Goal: Task Accomplishment & Management: Complete application form

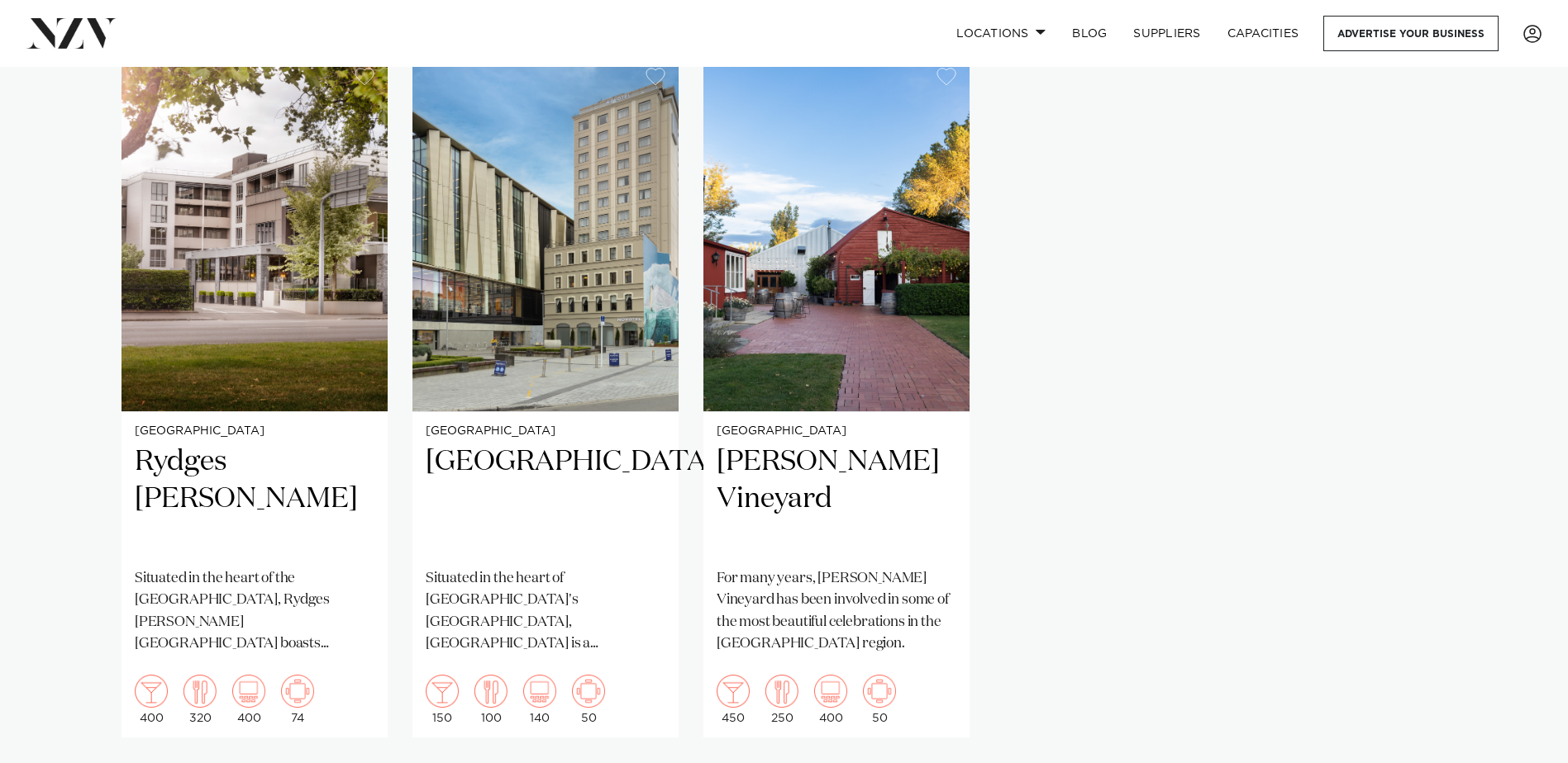
scroll to position [1322, 0]
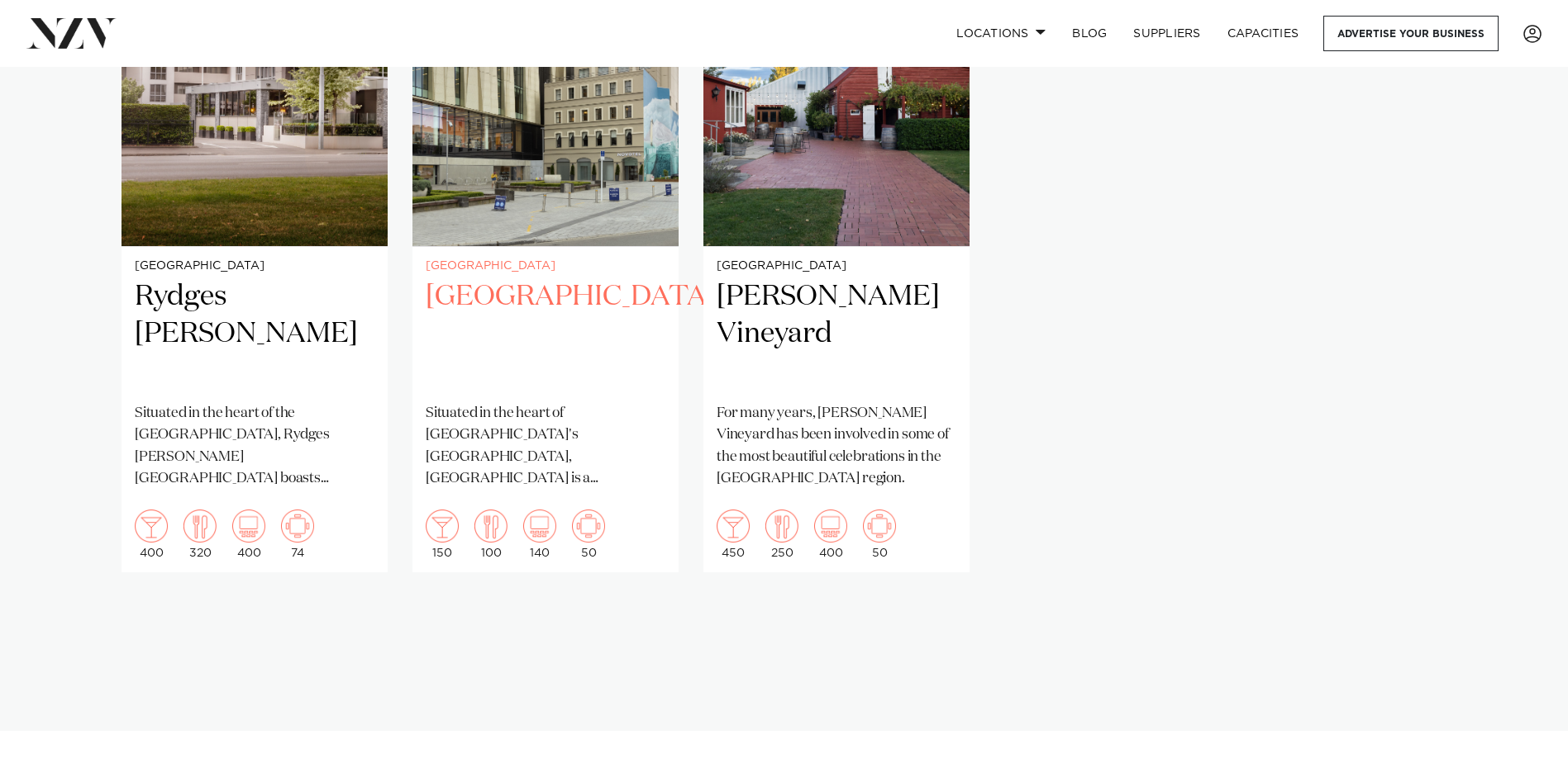
click at [532, 290] on h2 "[GEOGRAPHIC_DATA]" at bounding box center [545, 335] width 240 height 112
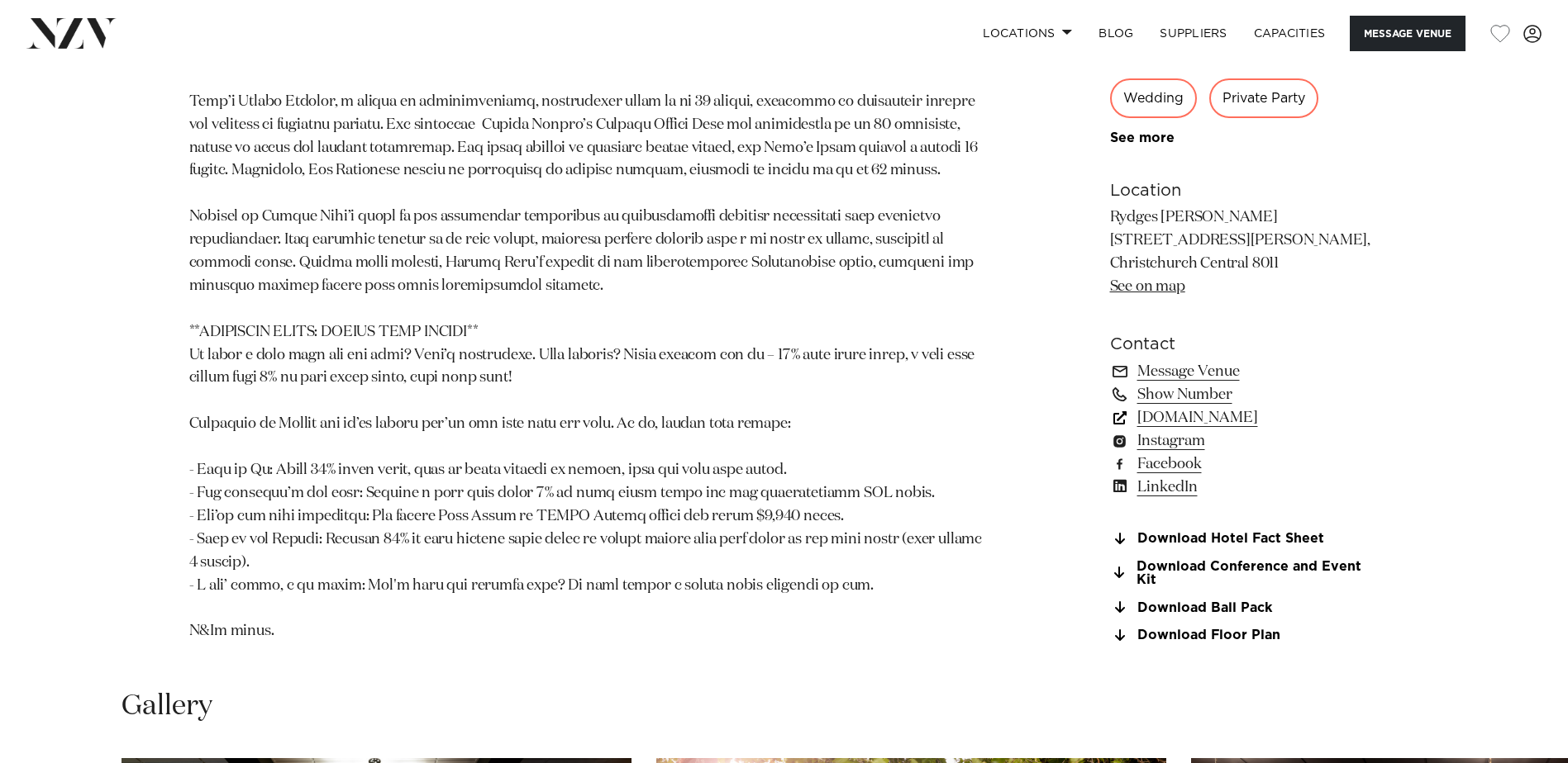
scroll to position [1279, 0]
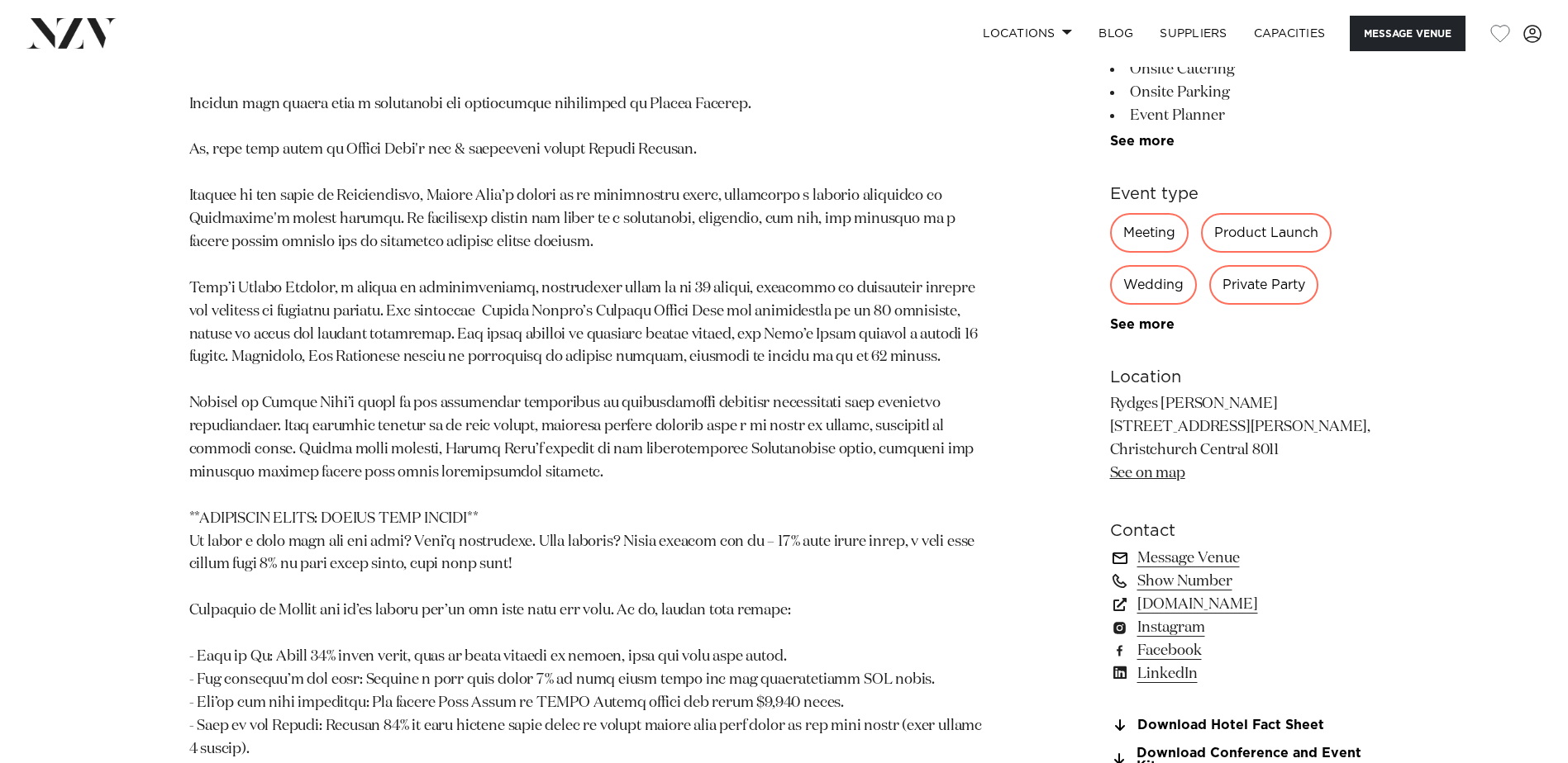
click at [1226, 547] on link "Message Venue" at bounding box center [1244, 559] width 269 height 23
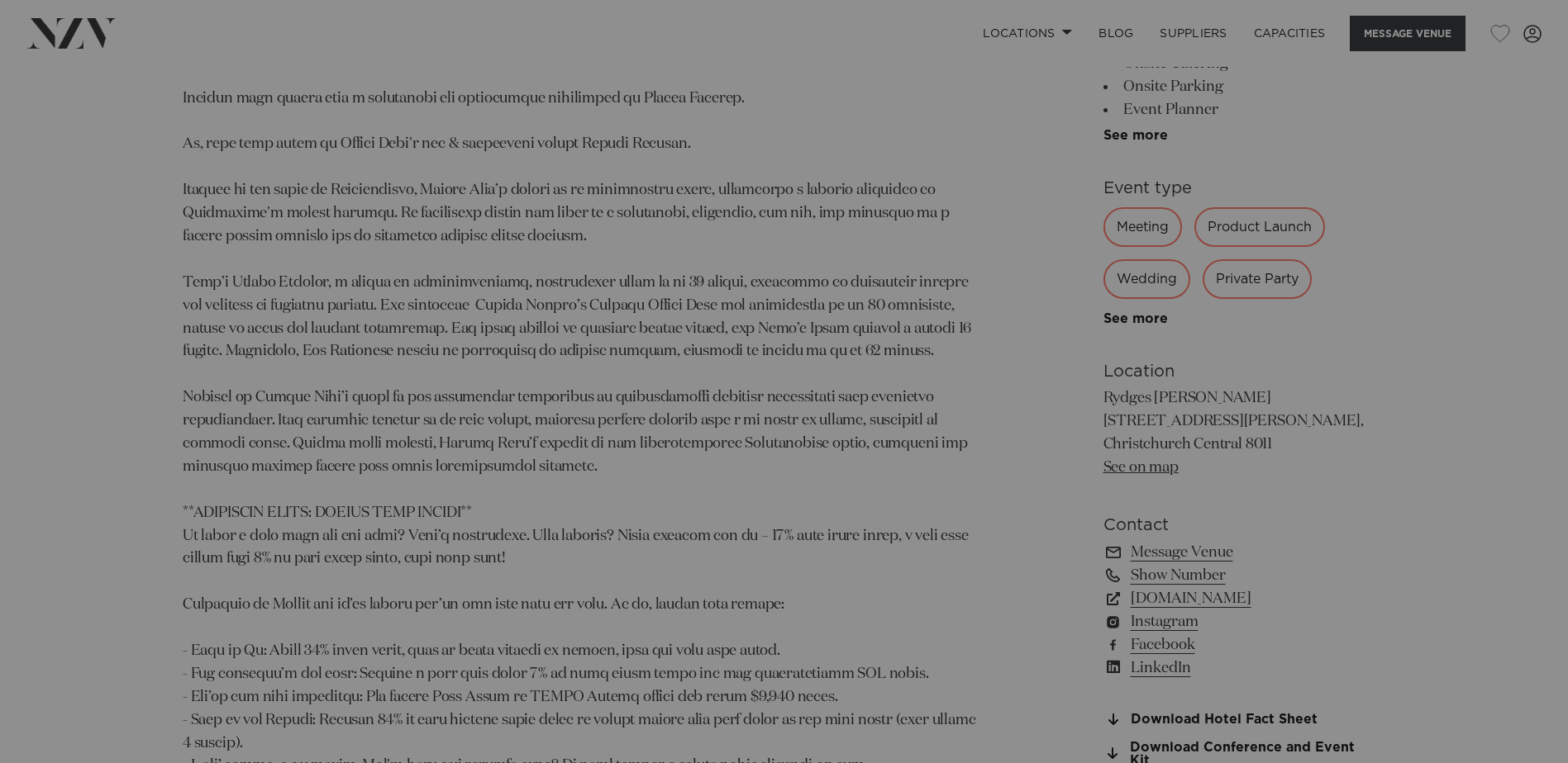
scroll to position [1284, 0]
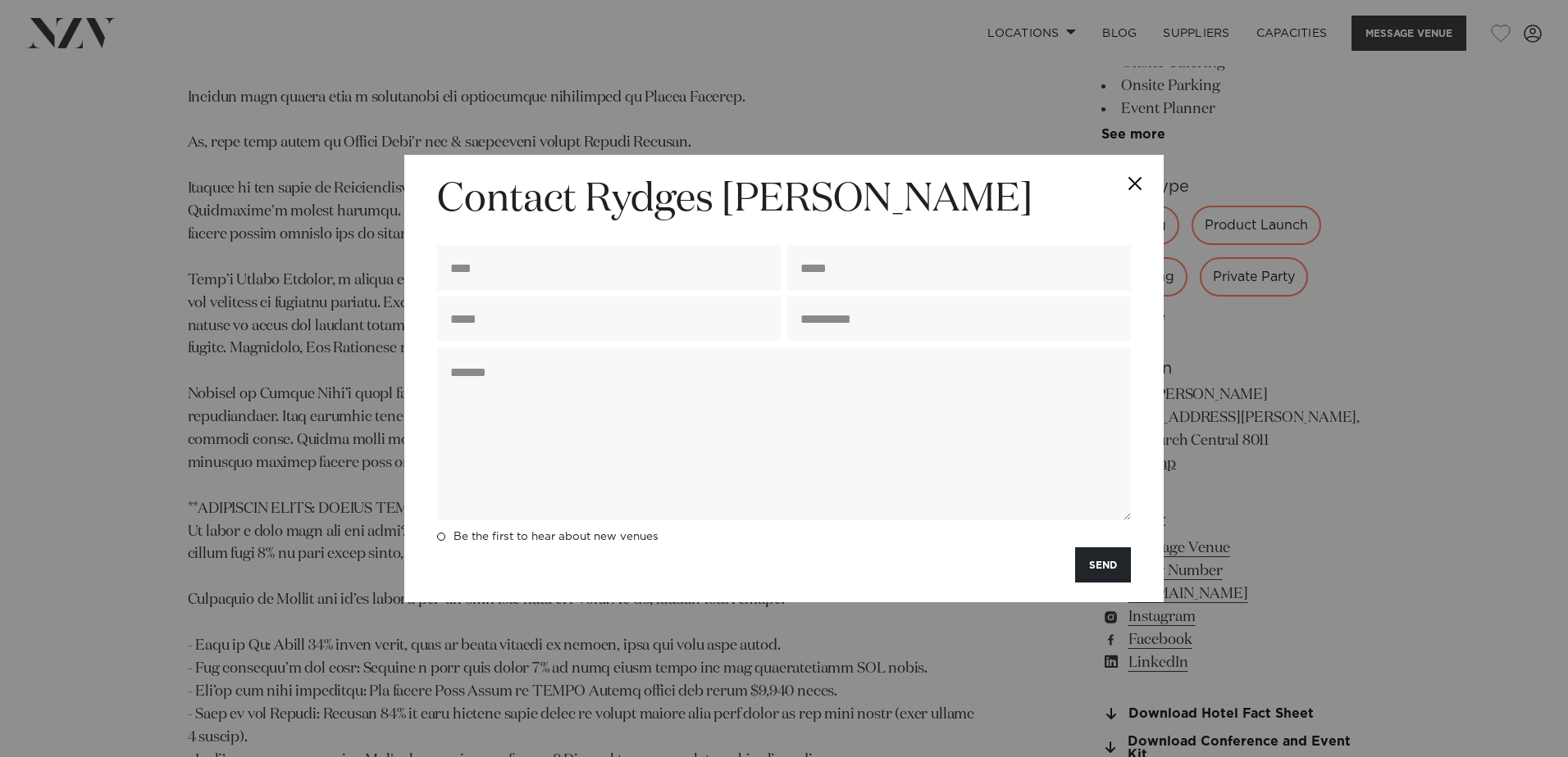
click at [1136, 184] on button "Close" at bounding box center [1134, 183] width 57 height 57
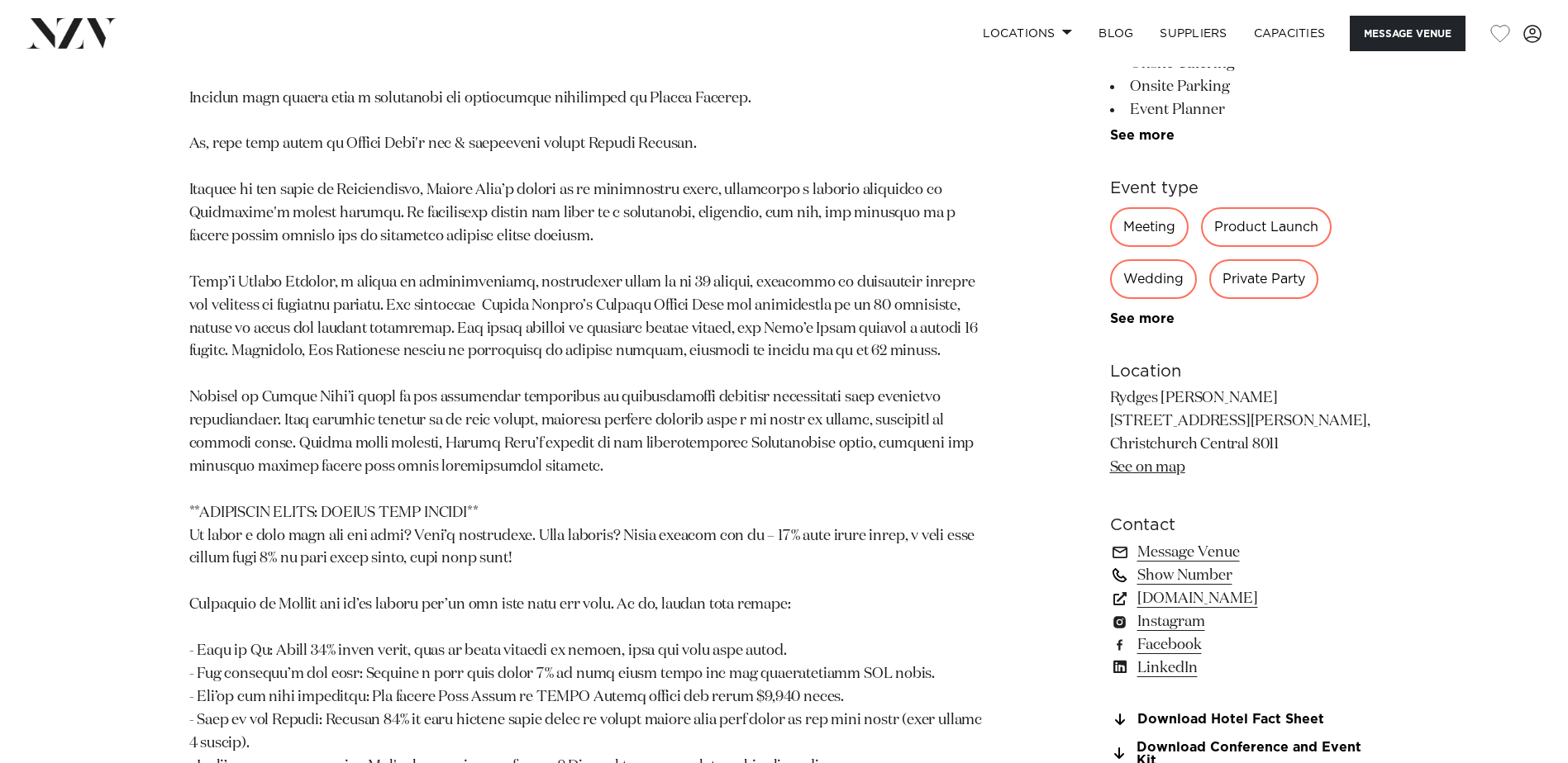
click at [1195, 564] on link "Show Number" at bounding box center [1244, 575] width 269 height 23
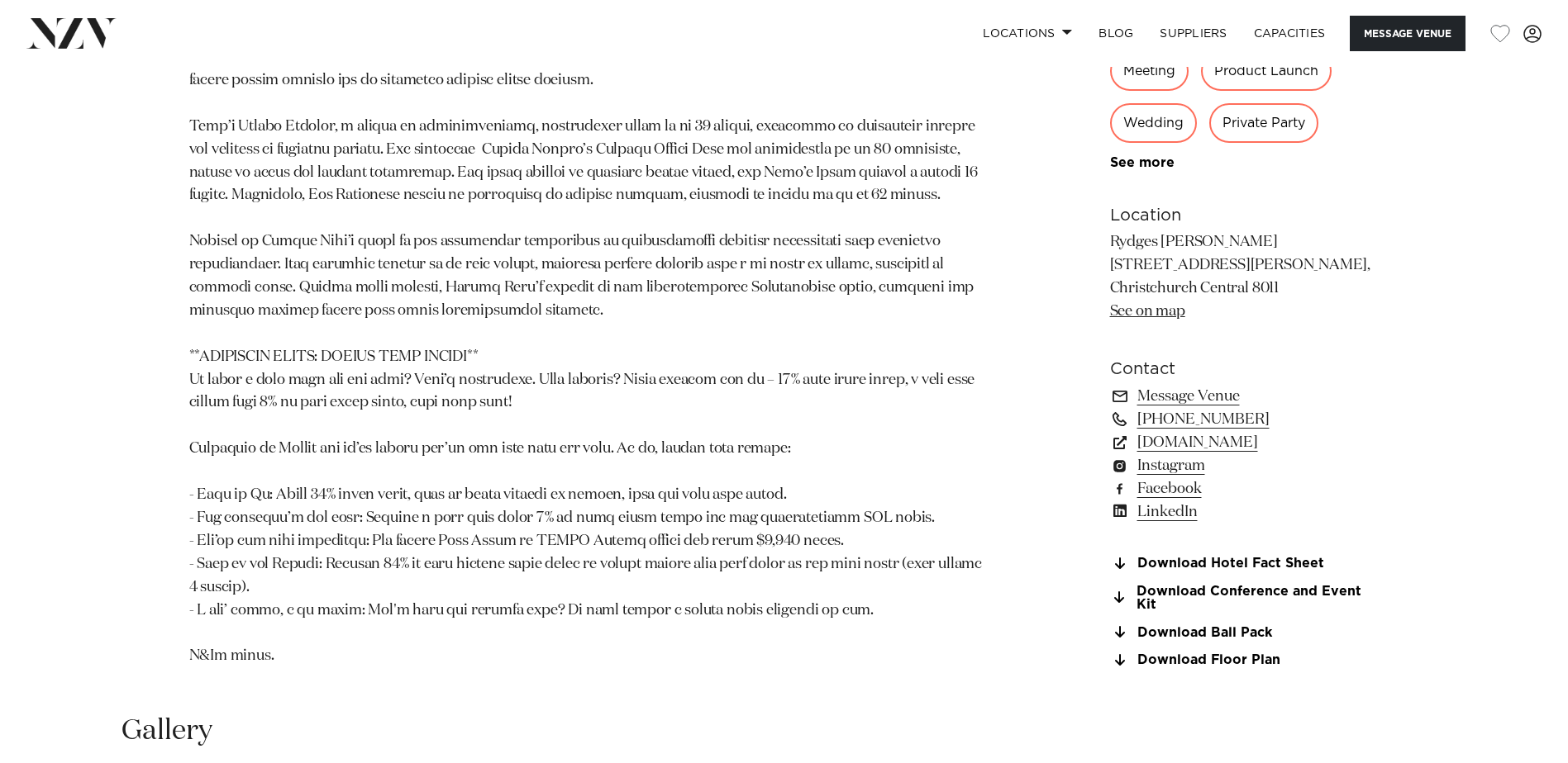
scroll to position [1615, 0]
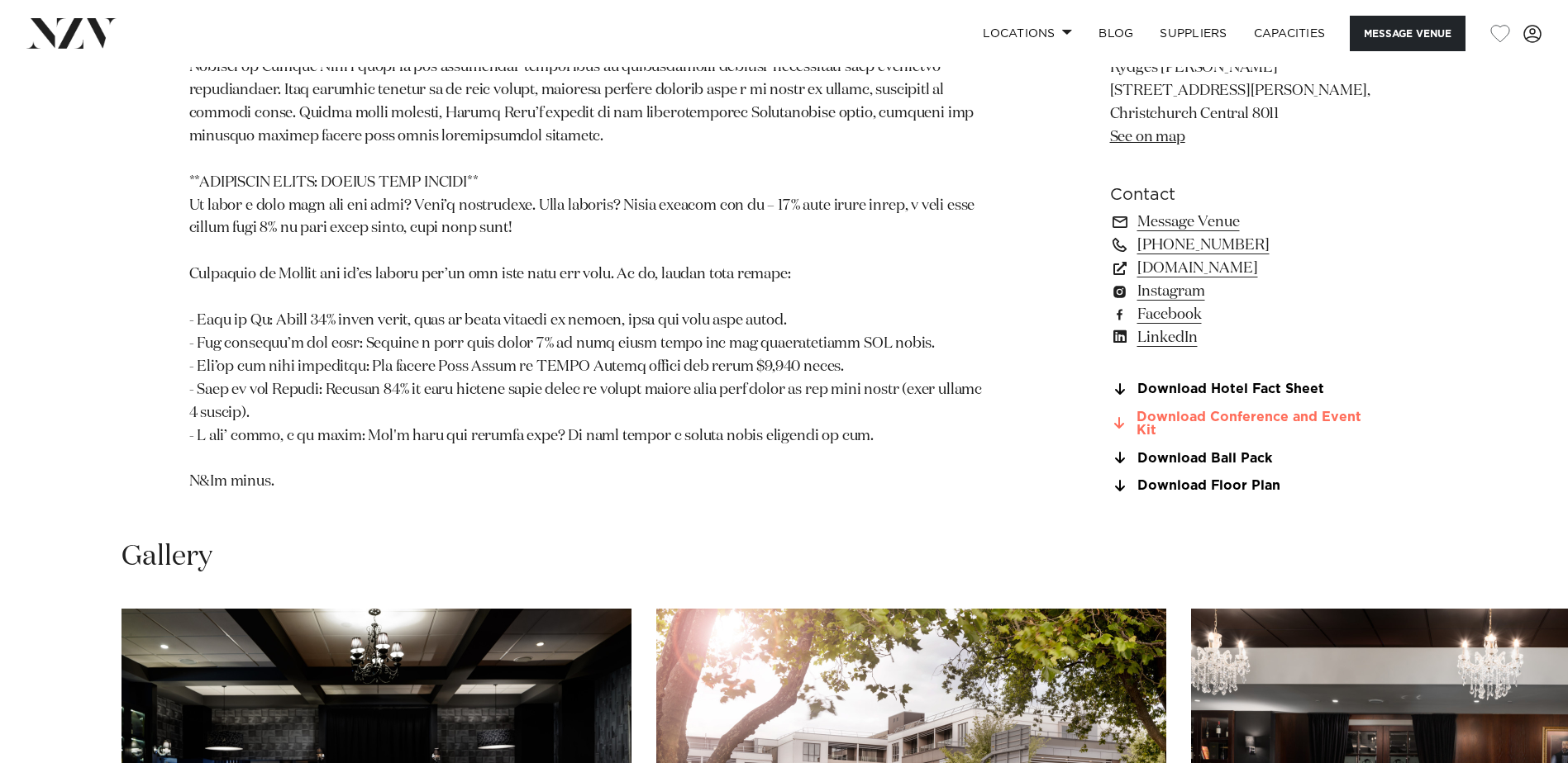
click at [1268, 411] on link "Download Conference and Event Kit" at bounding box center [1244, 425] width 269 height 28
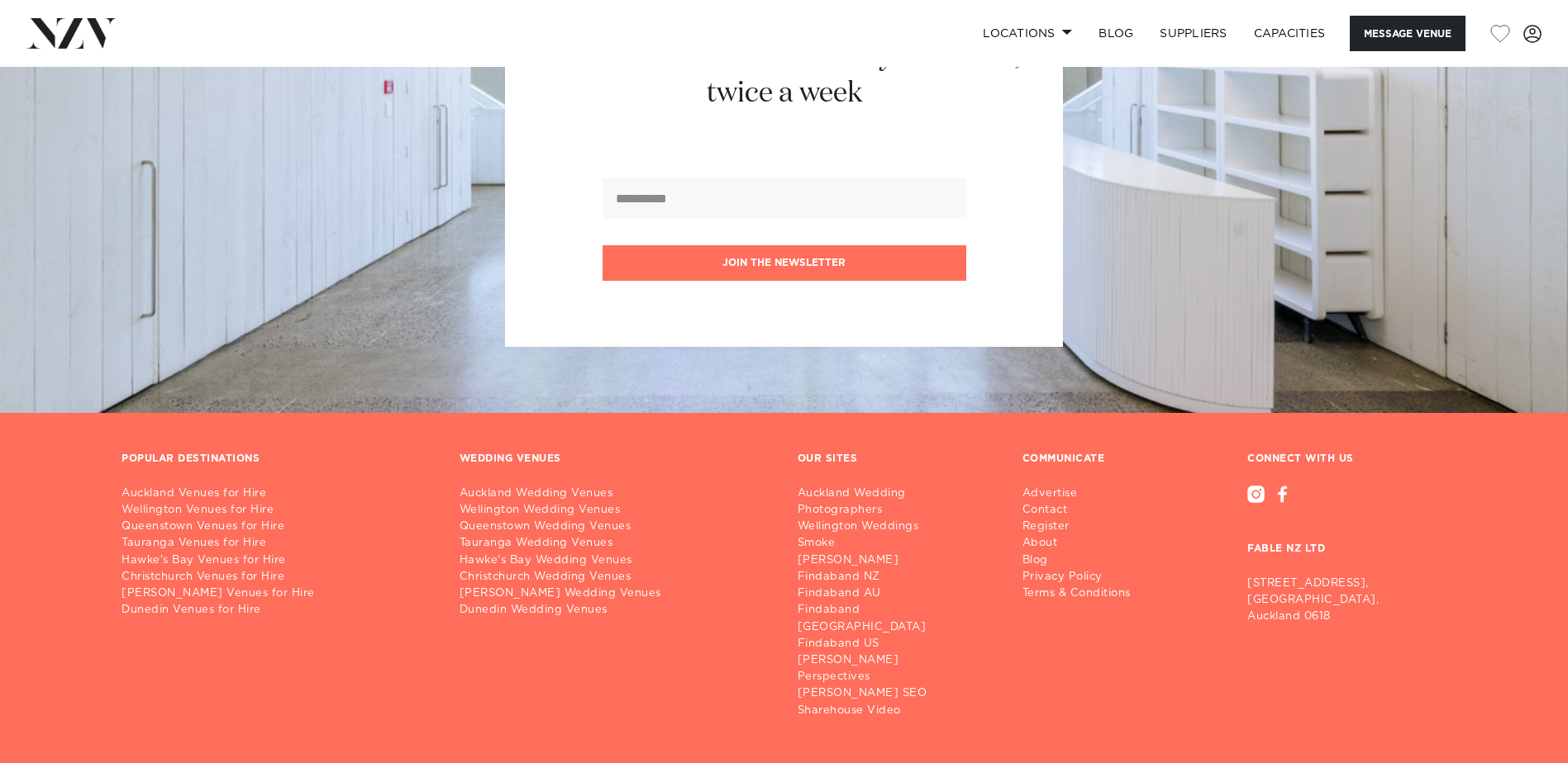
scroll to position [5029, 0]
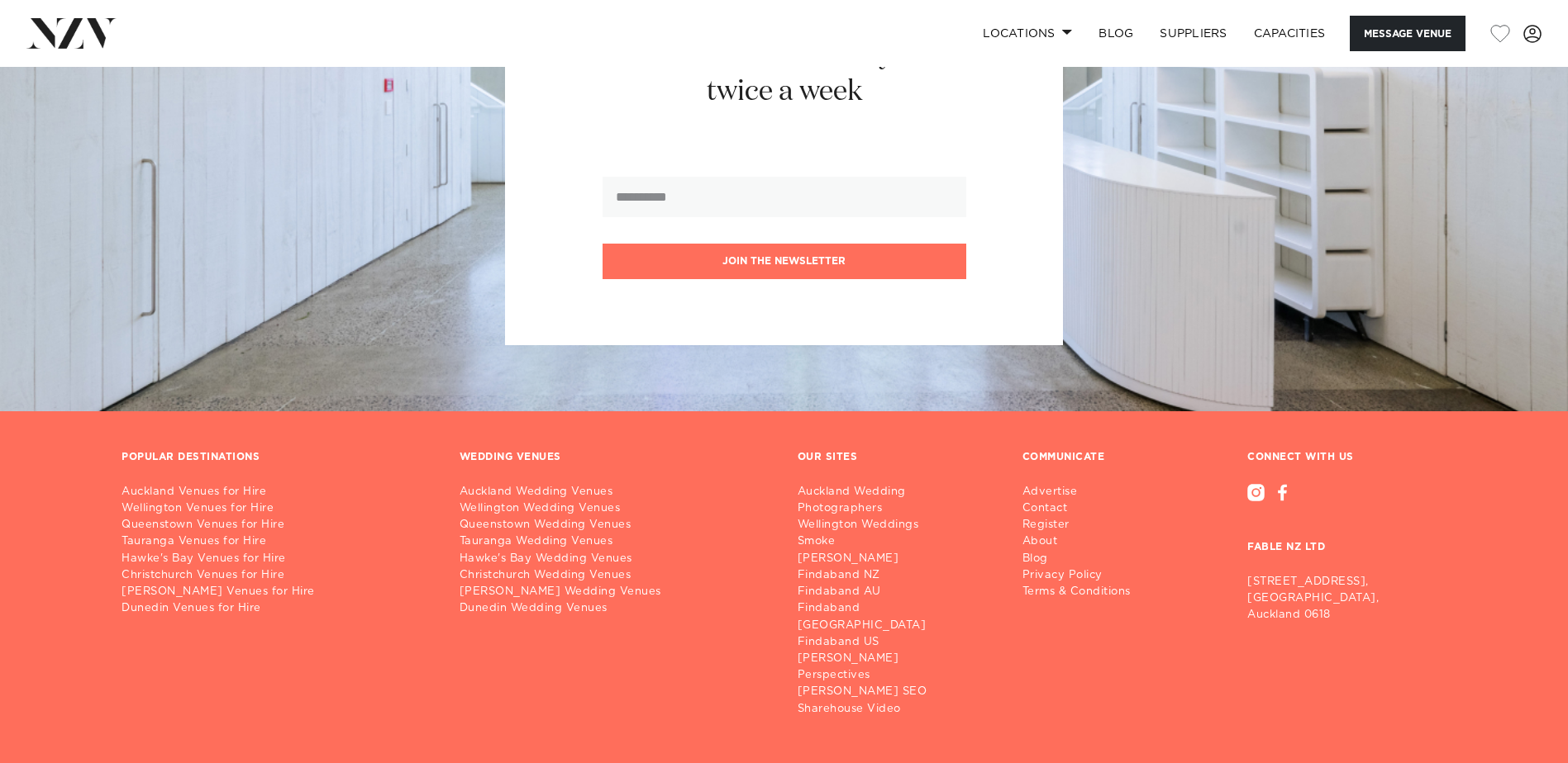
click at [562, 667] on div "POPULAR DESTINATIONS Auckland Venues for Hire Wellington Venues for Hire Queens…" at bounding box center [784, 605] width 1351 height 306
click at [1061, 501] on link "Contact" at bounding box center [1083, 509] width 121 height 17
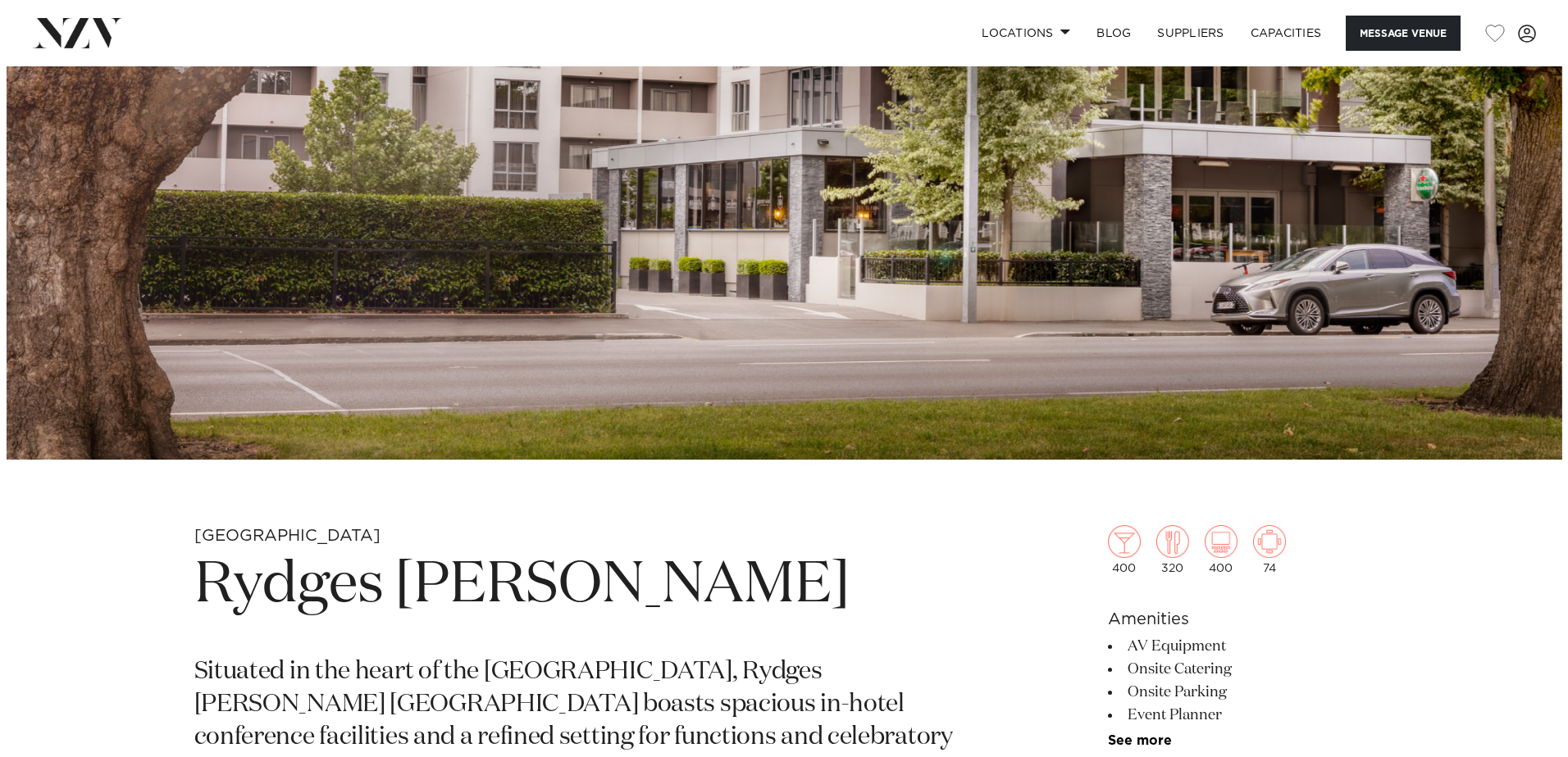
scroll to position [0, 0]
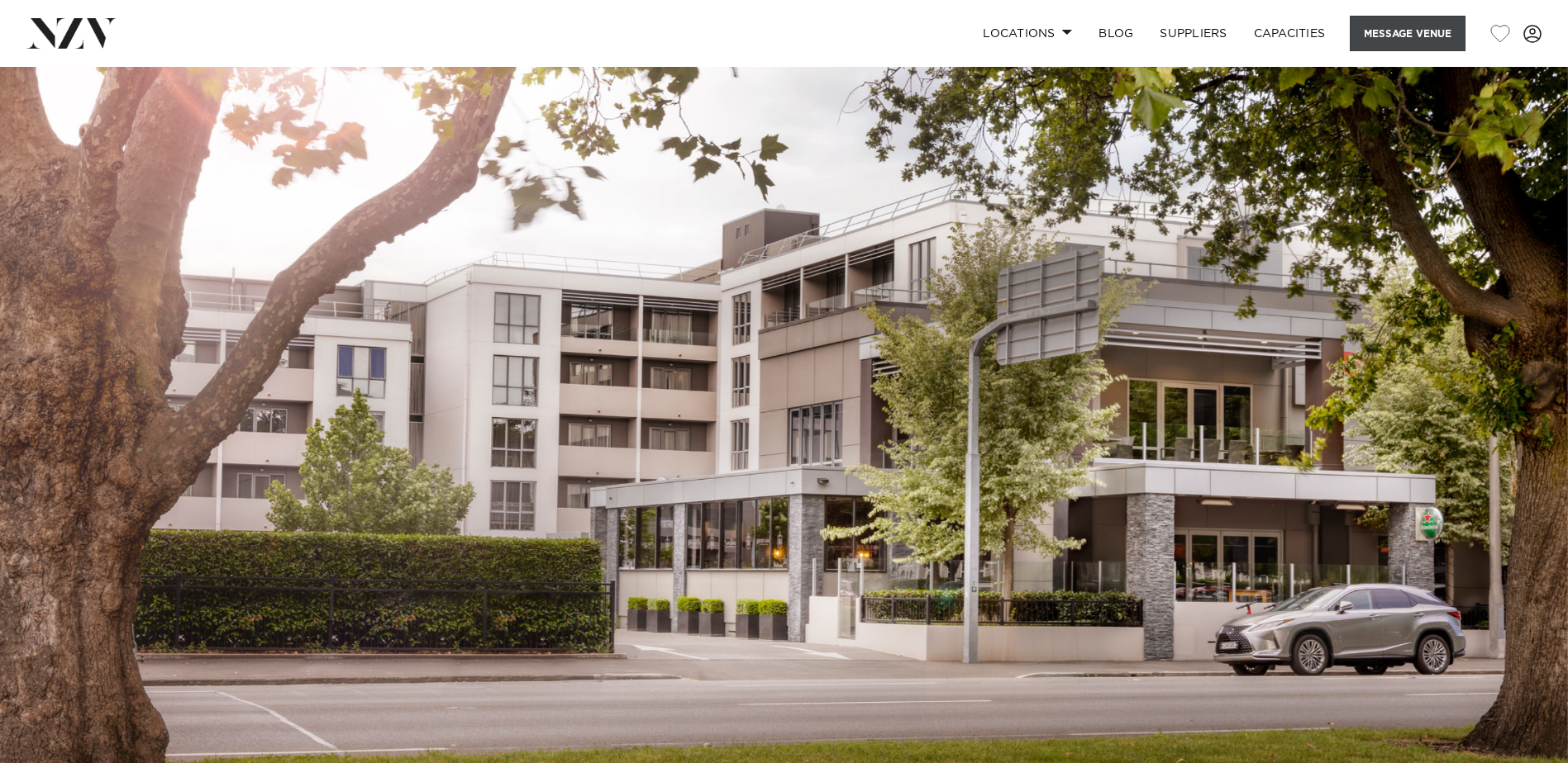
click at [1408, 32] on button "Message Venue" at bounding box center [1407, 34] width 116 height 35
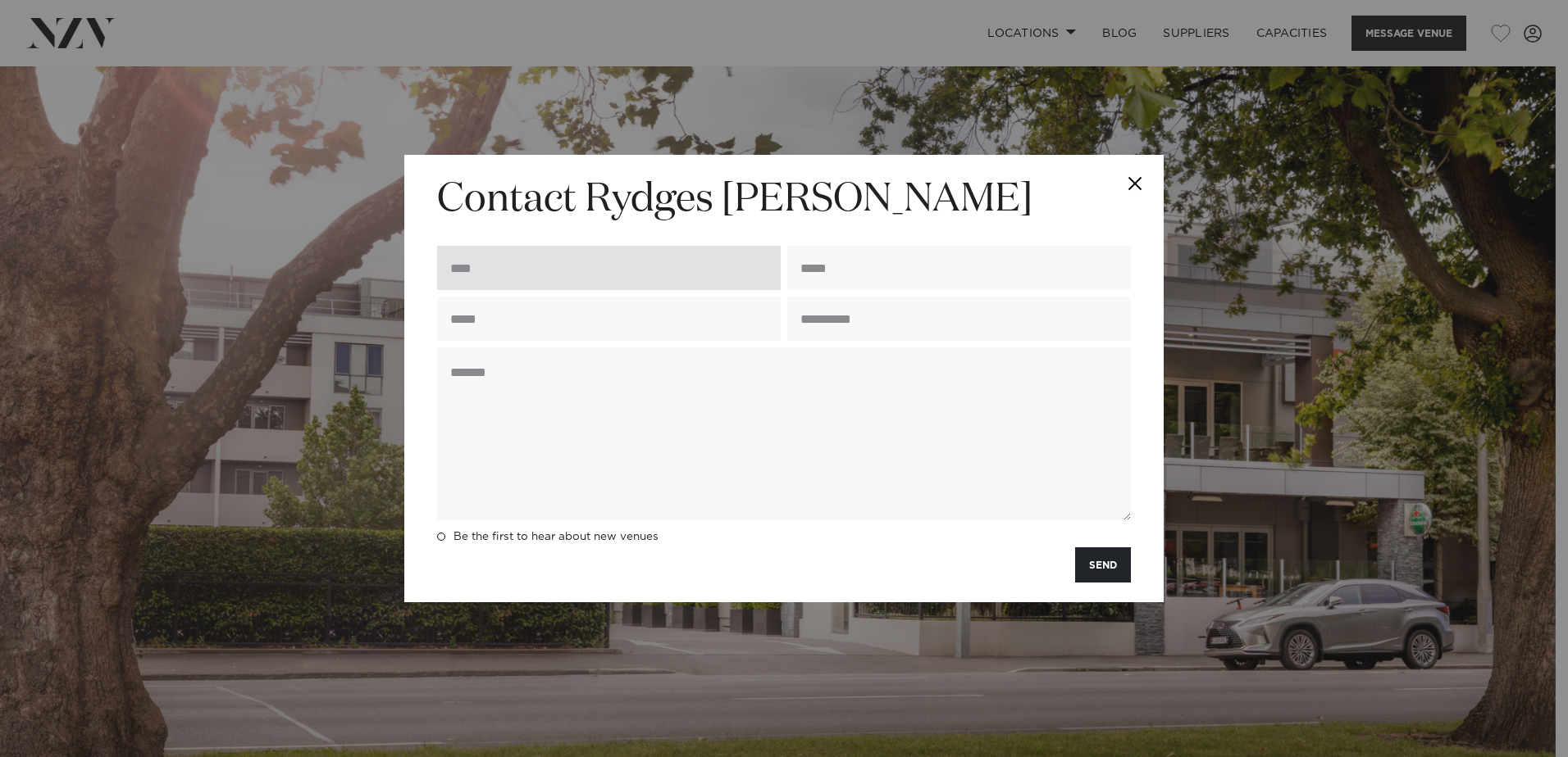
click at [596, 285] on input "text" at bounding box center [608, 268] width 343 height 44
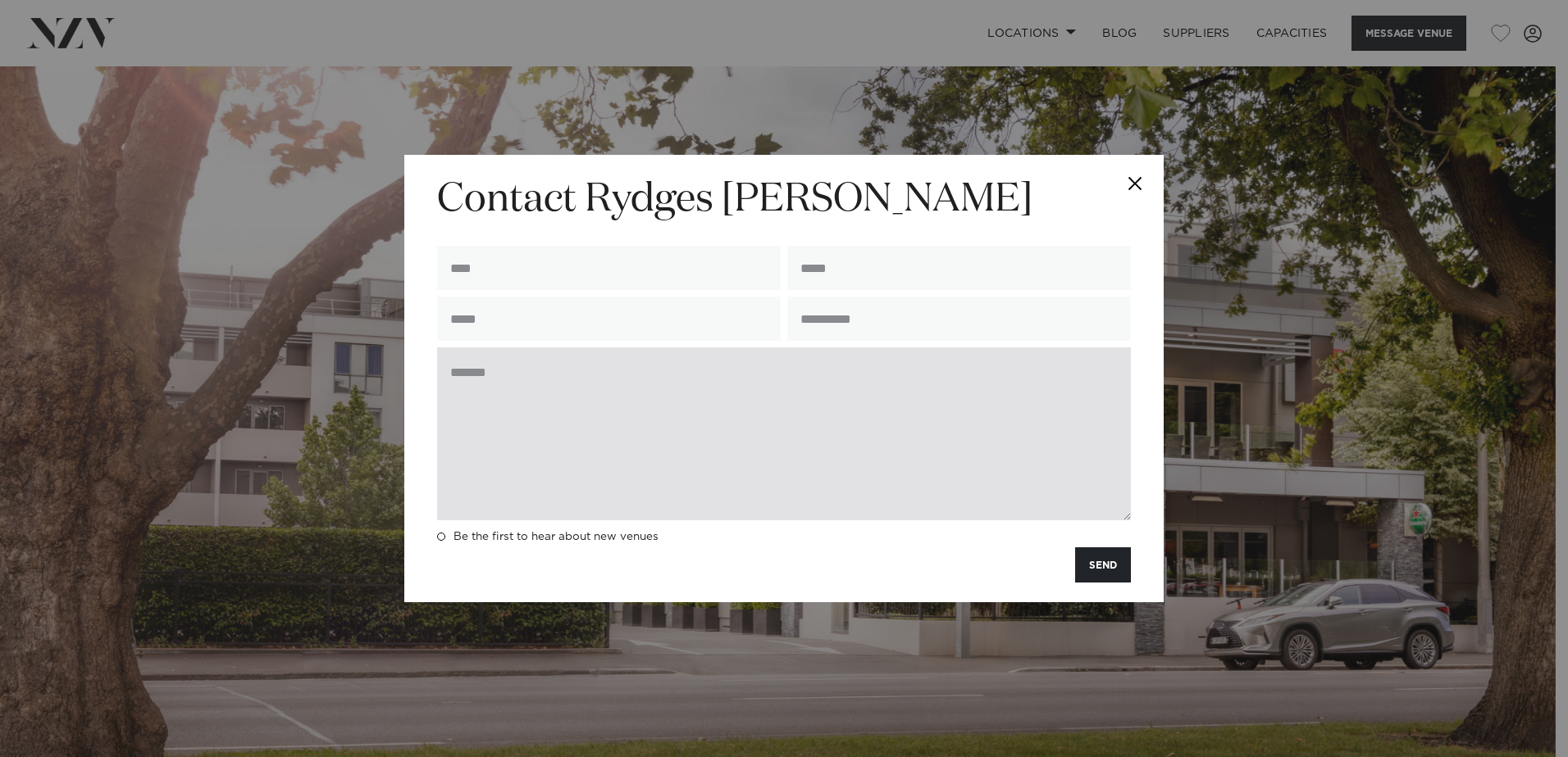
type input "**********"
type input "*********"
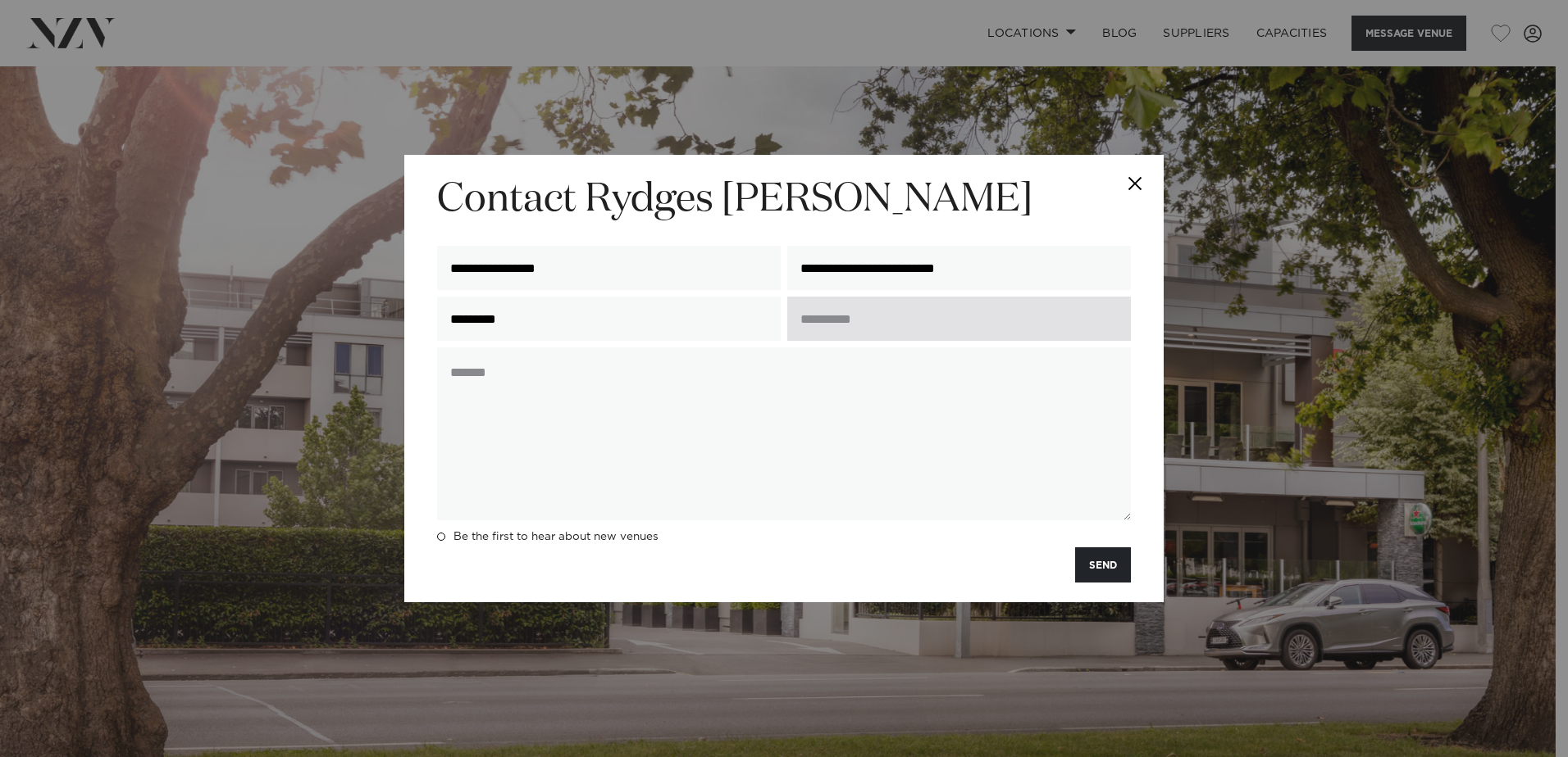
click at [837, 327] on input "text" at bounding box center [958, 319] width 343 height 44
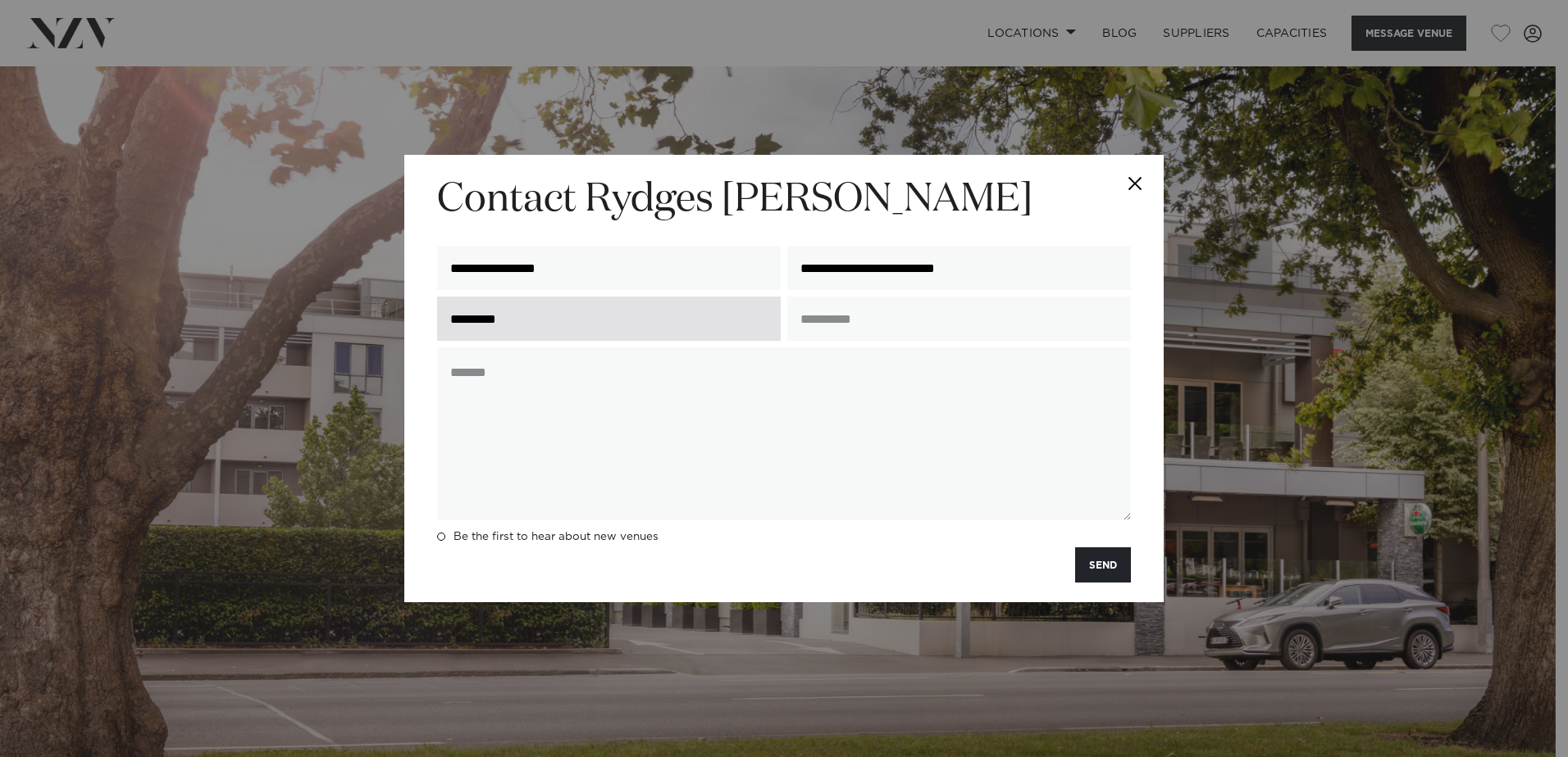
click at [567, 323] on input "*********" at bounding box center [608, 319] width 343 height 44
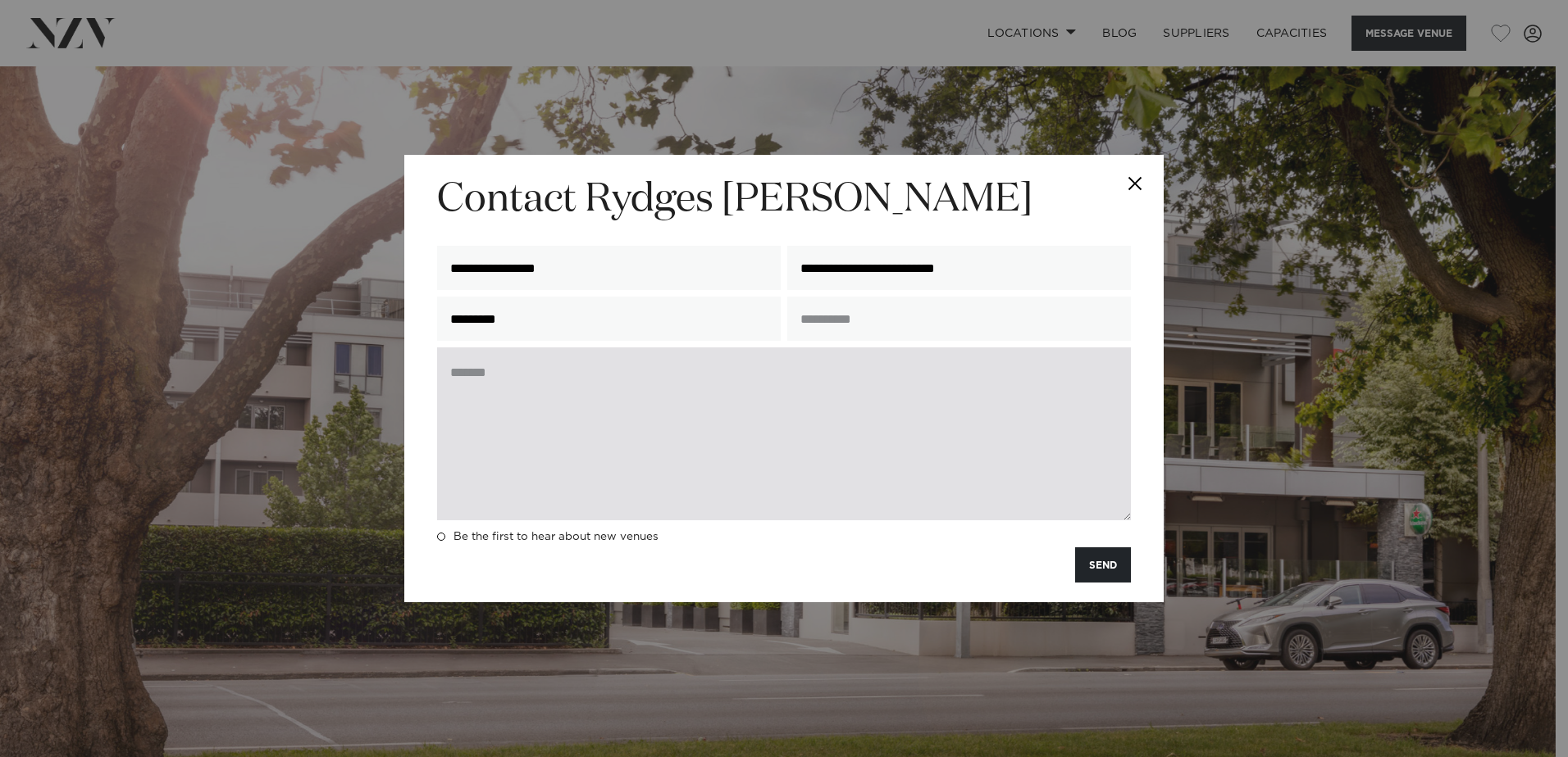
drag, startPoint x: 928, startPoint y: 410, endPoint x: 921, endPoint y: 367, distance: 43.6
click at [928, 410] on textarea at bounding box center [784, 434] width 694 height 173
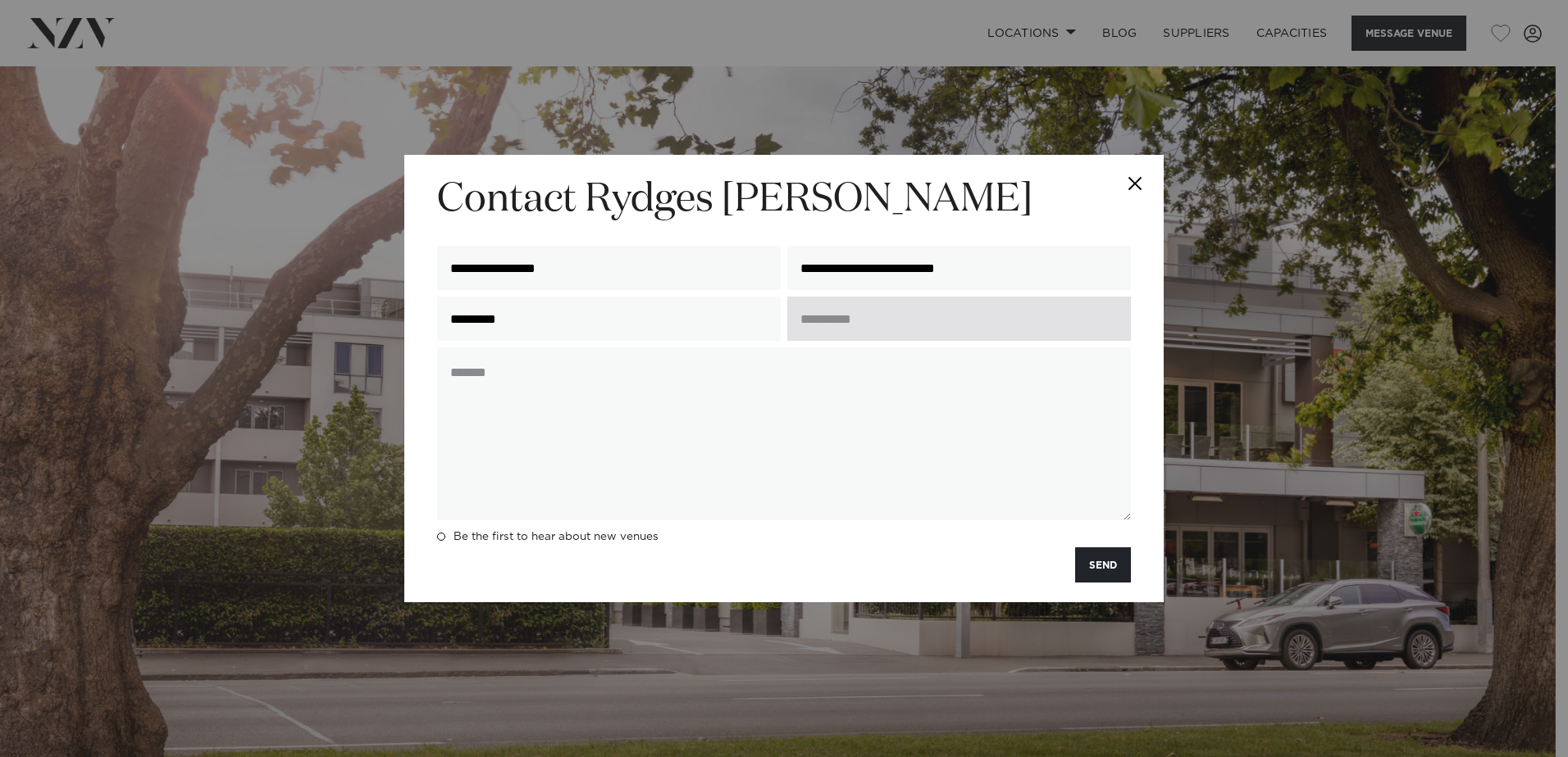
click at [912, 335] on input "text" at bounding box center [958, 319] width 343 height 44
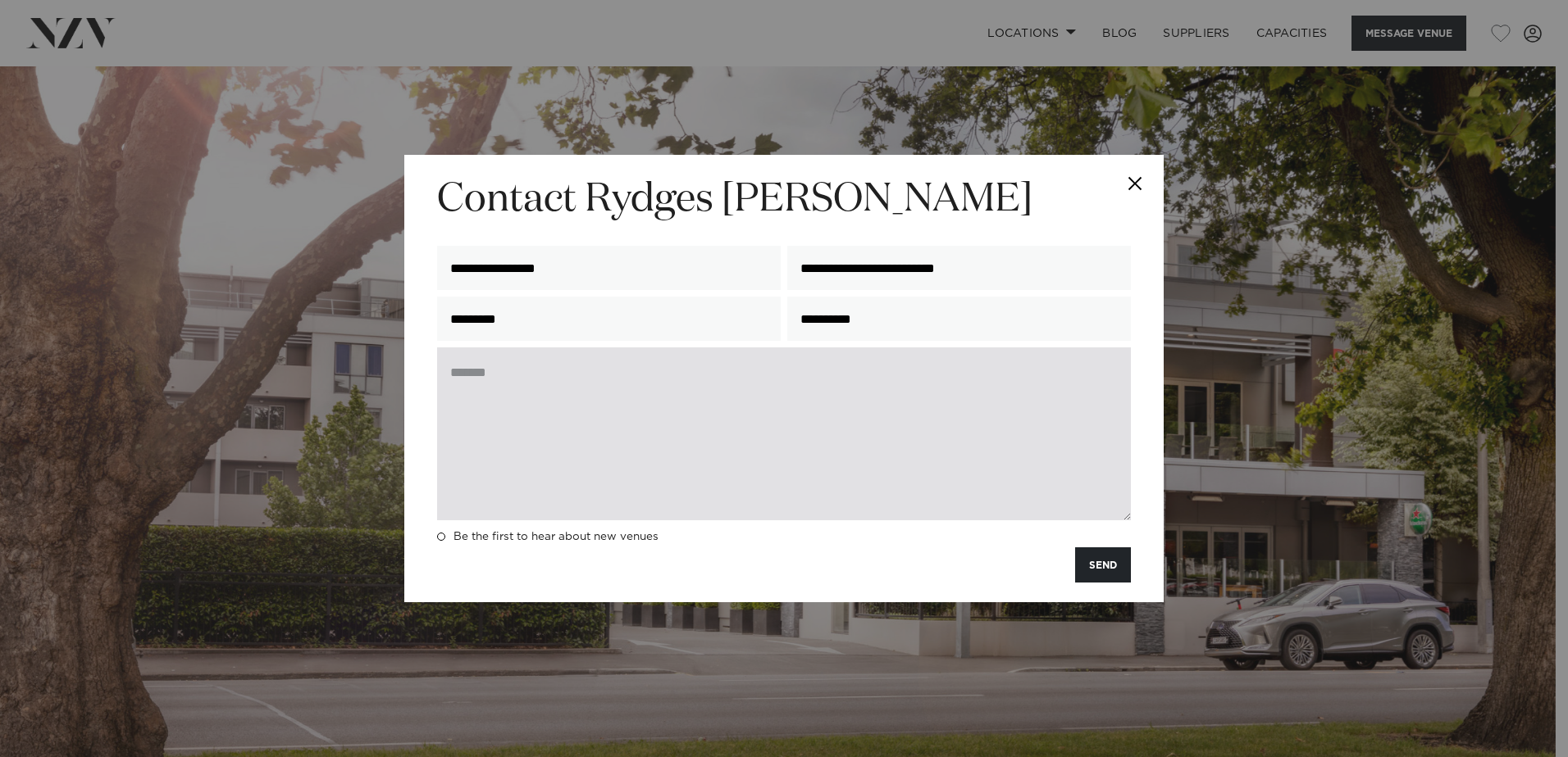
type input "*********"
click at [678, 424] on textarea at bounding box center [784, 434] width 694 height 173
paste textarea "**********"
type textarea "**********"
click at [651, 438] on textarea at bounding box center [784, 434] width 694 height 173
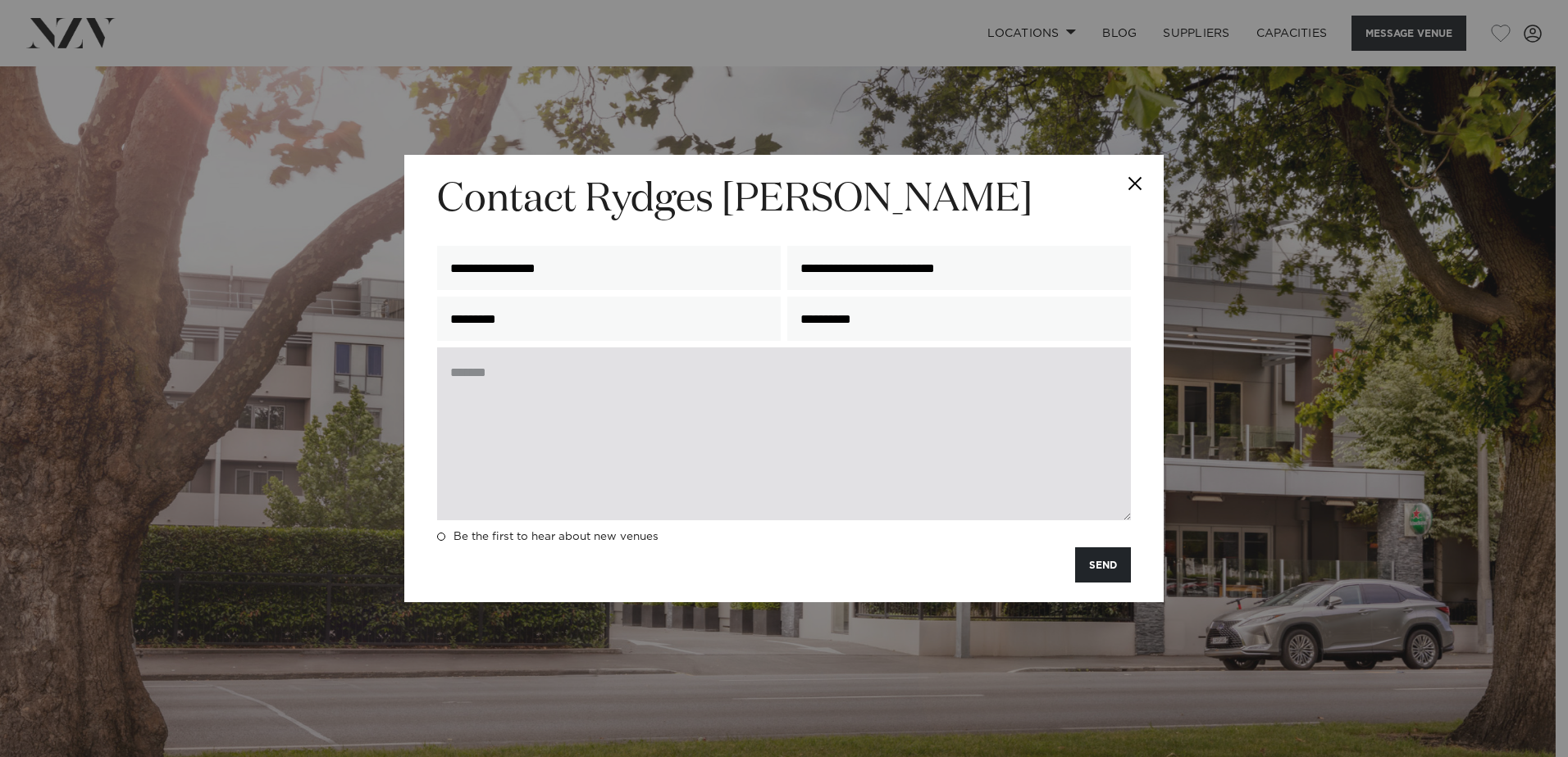
paste textarea "**********"
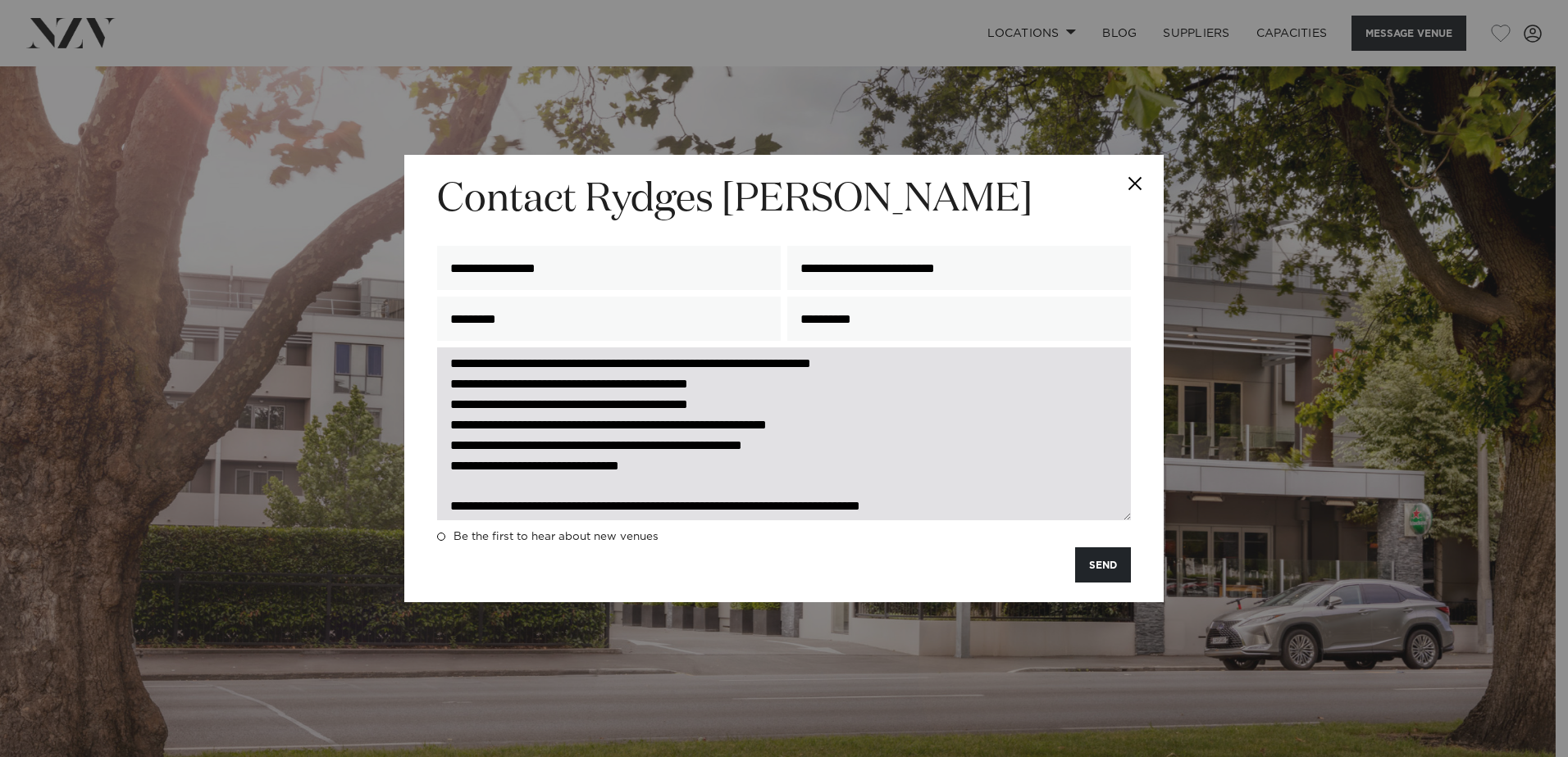
scroll to position [306, 0]
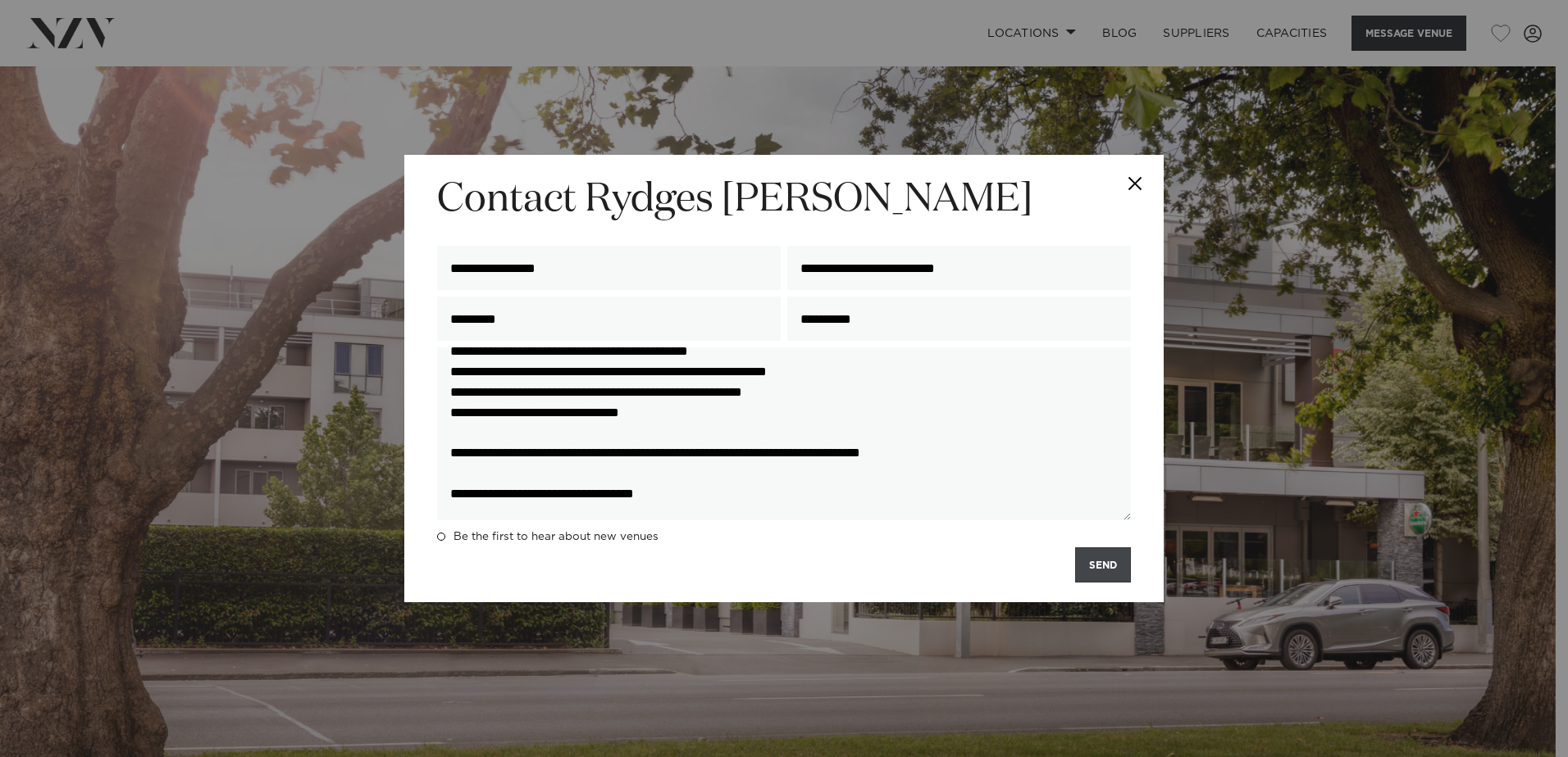
type textarea "**********"
click at [1090, 559] on button "SEND" at bounding box center [1102, 565] width 55 height 35
click at [1119, 566] on button "SEND" at bounding box center [1102, 565] width 55 height 35
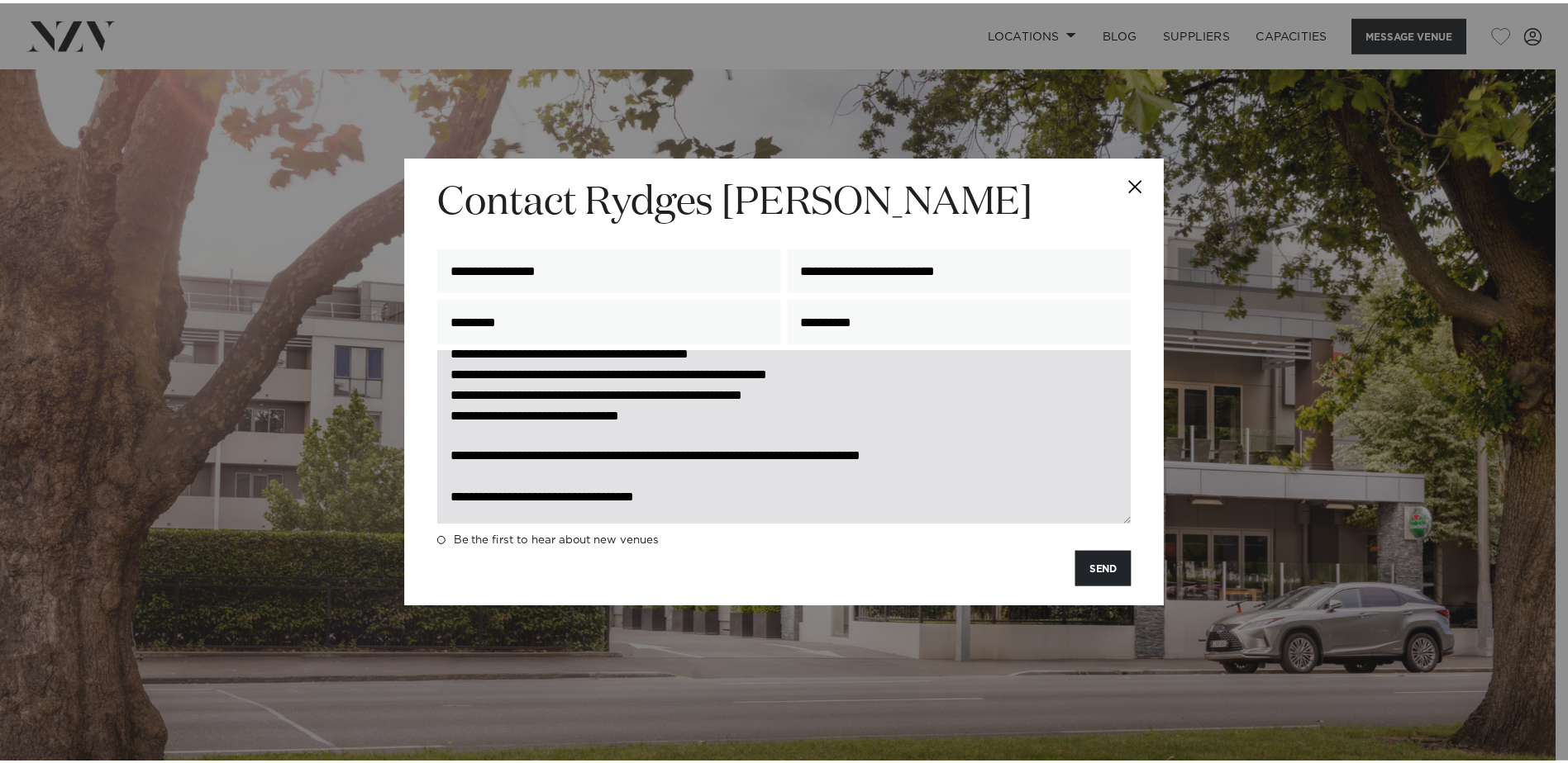
scroll to position [0, 0]
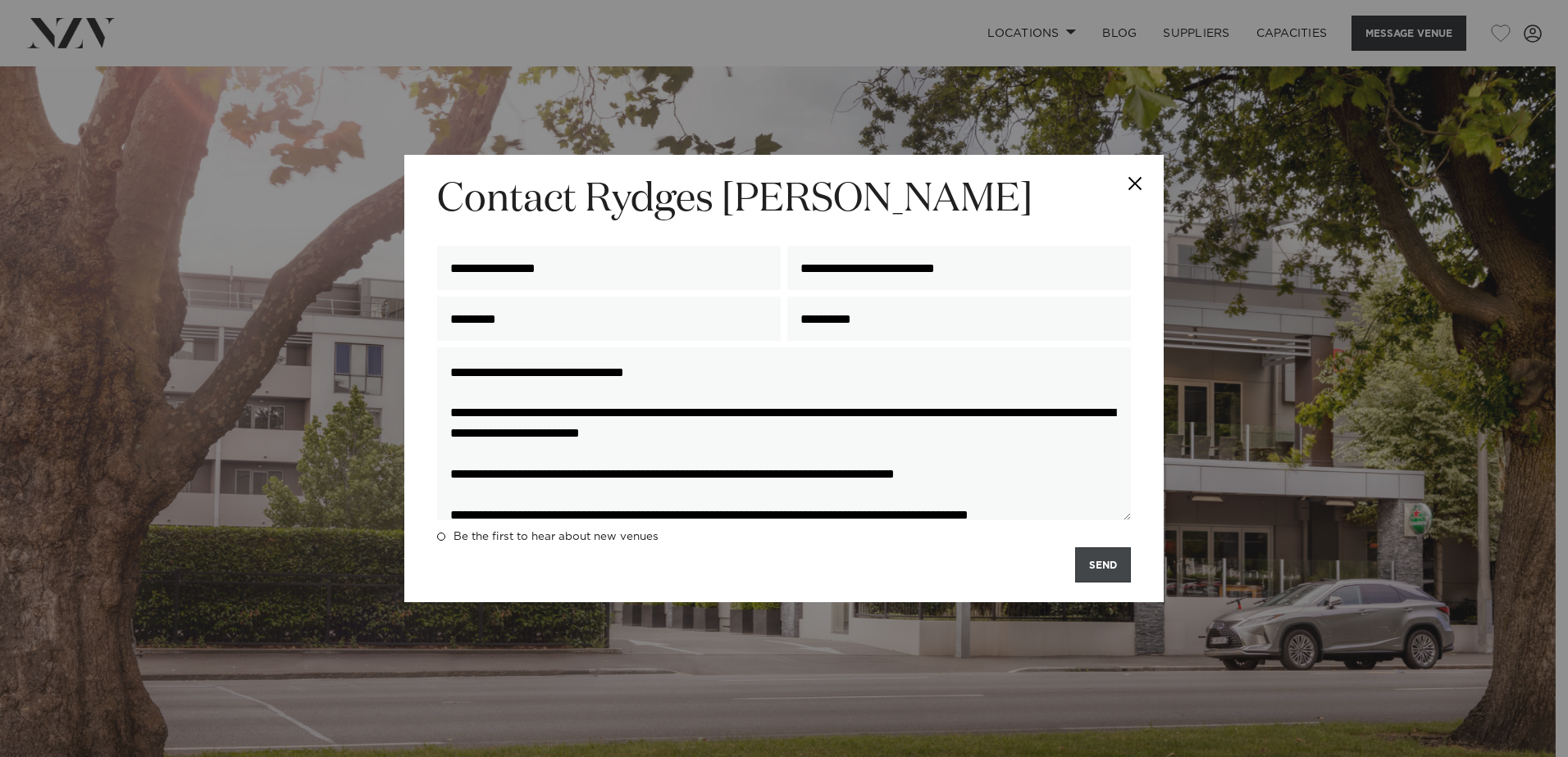
click at [1091, 555] on button "SEND" at bounding box center [1102, 565] width 55 height 35
click at [1138, 188] on button "Close" at bounding box center [1134, 183] width 57 height 57
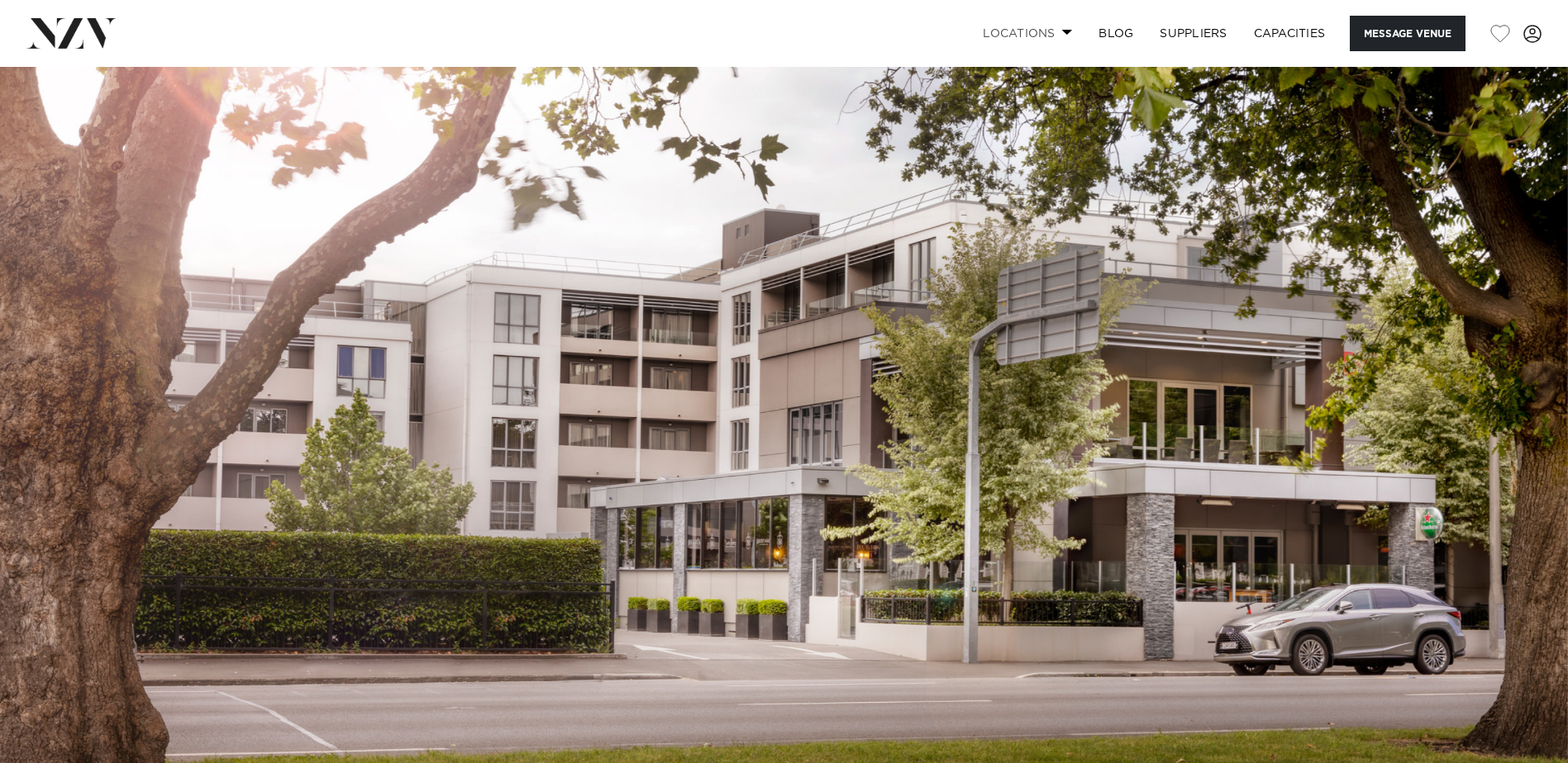
click at [1054, 33] on link "Locations" at bounding box center [1027, 34] width 116 height 35
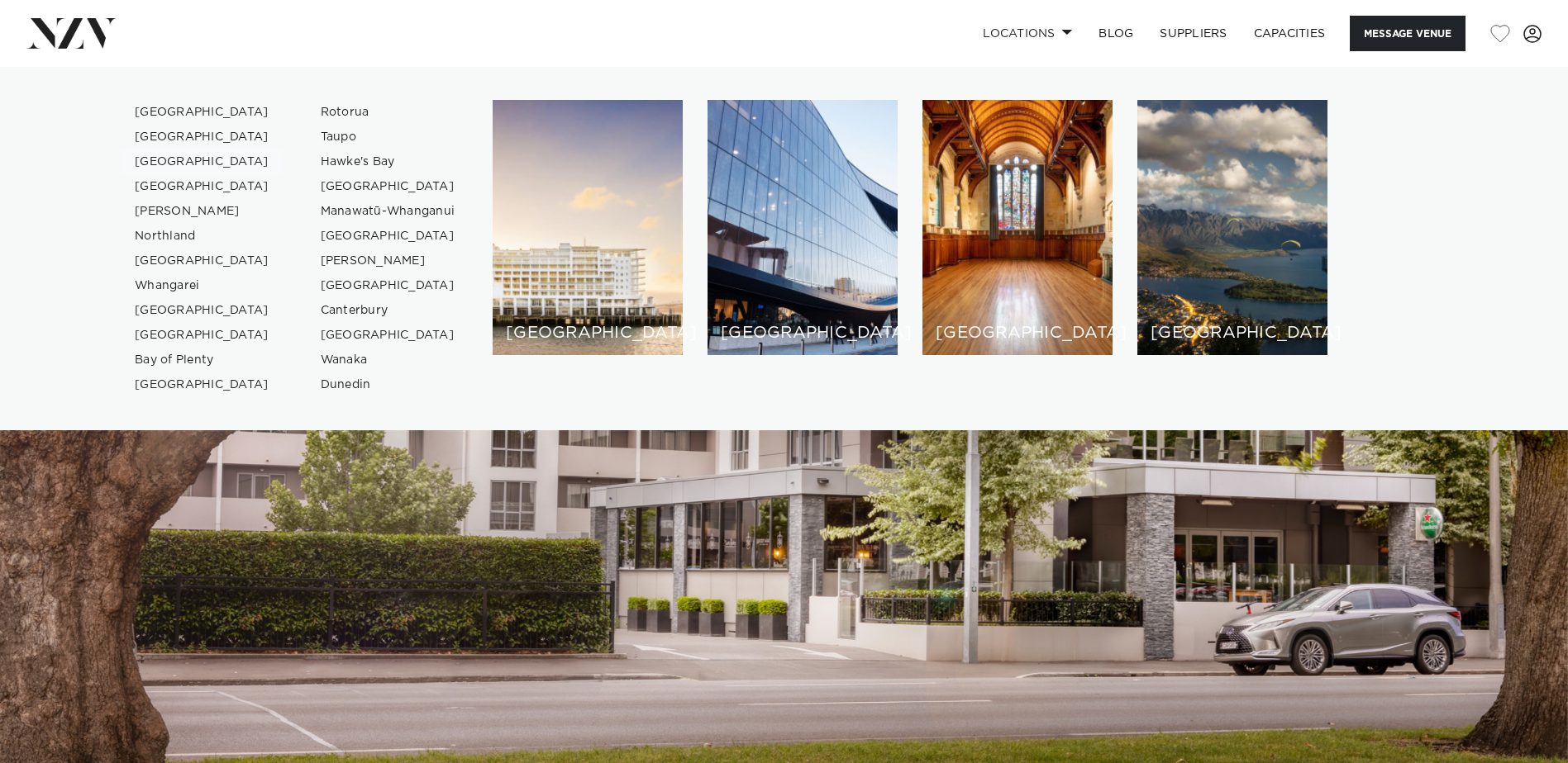
click at [186, 167] on link "[GEOGRAPHIC_DATA]" at bounding box center [202, 162] width 161 height 25
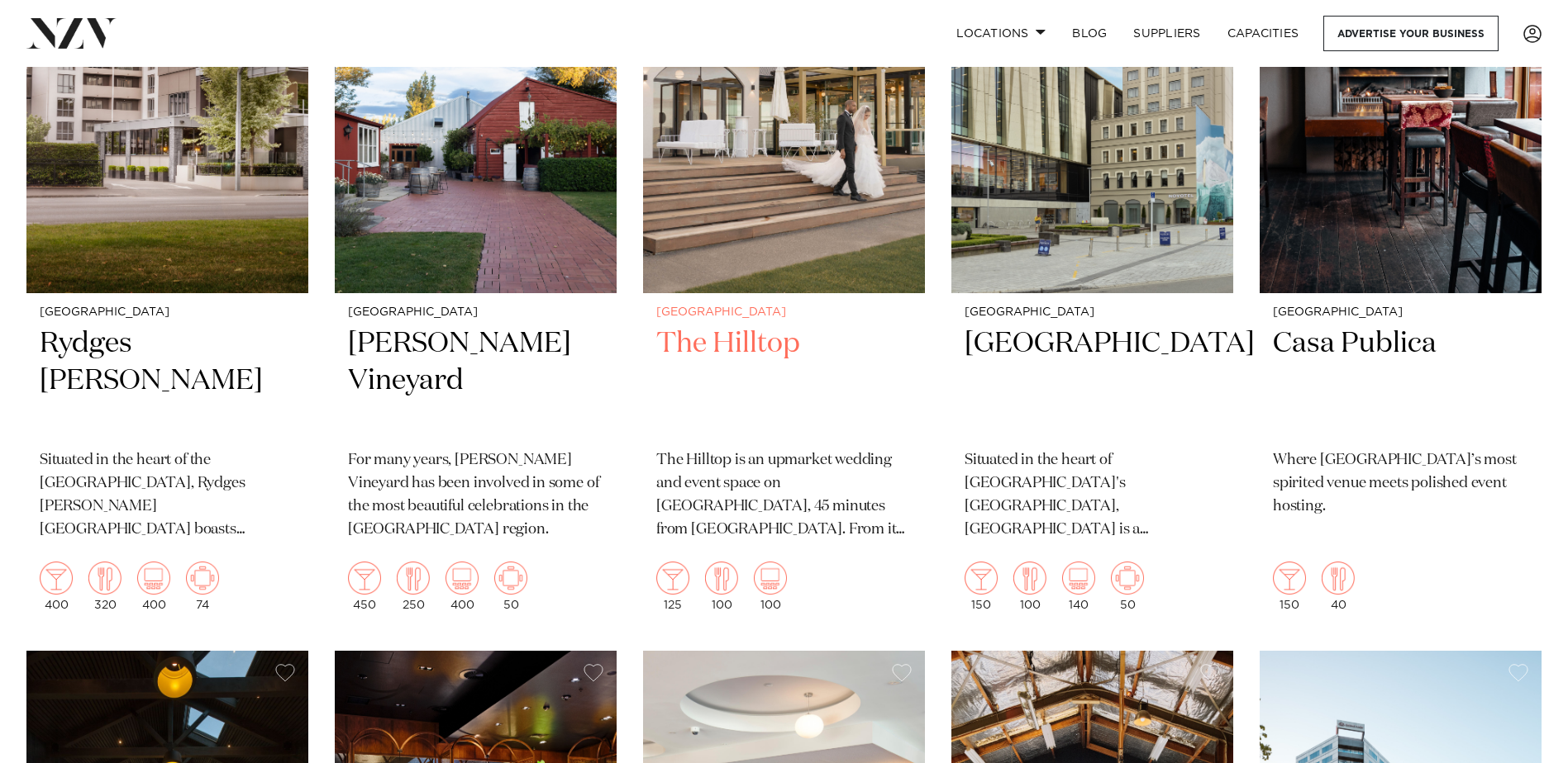
scroll to position [826, 0]
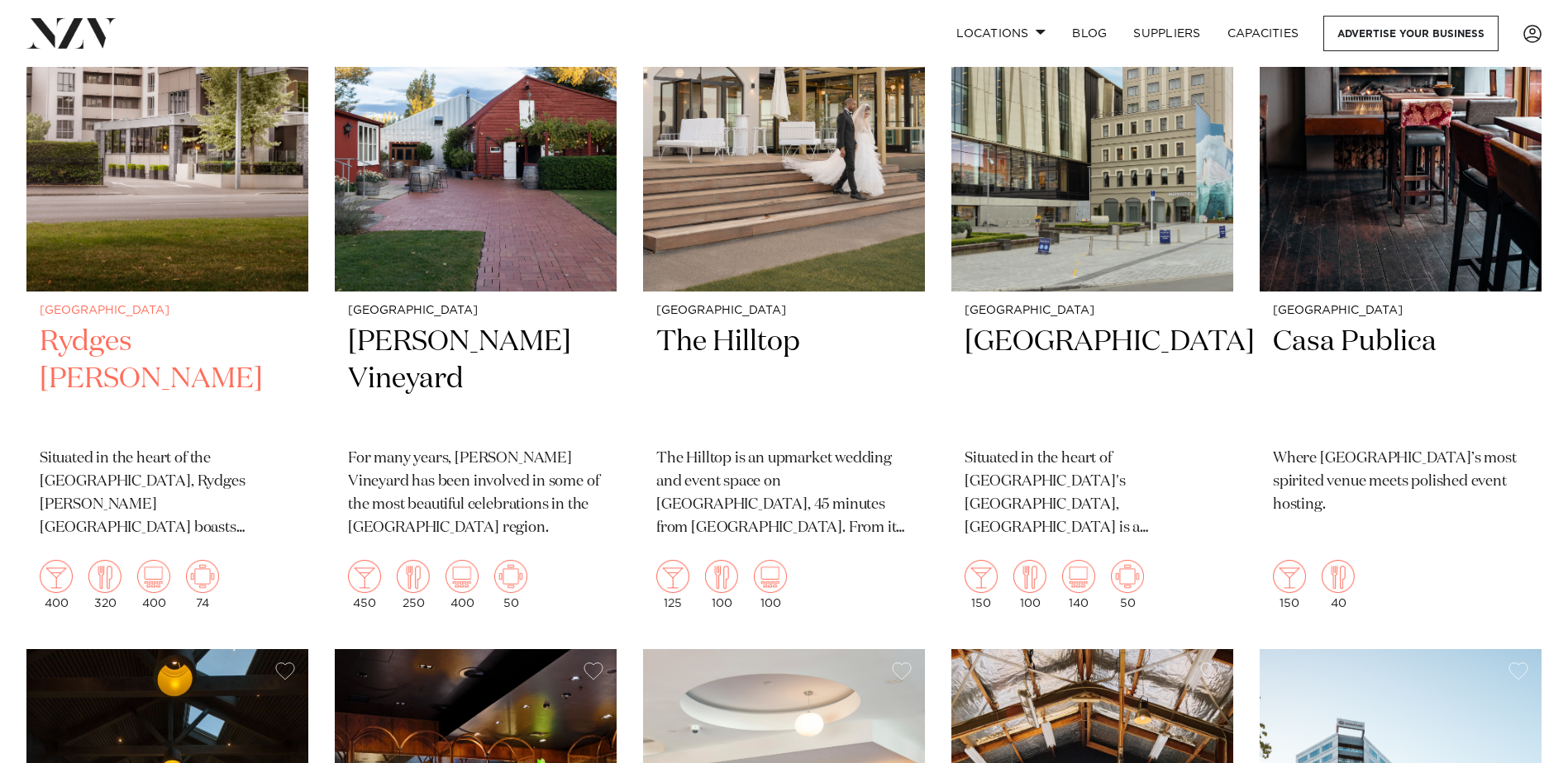
click at [84, 340] on h2 "Rydges [PERSON_NAME]" at bounding box center [167, 380] width 255 height 112
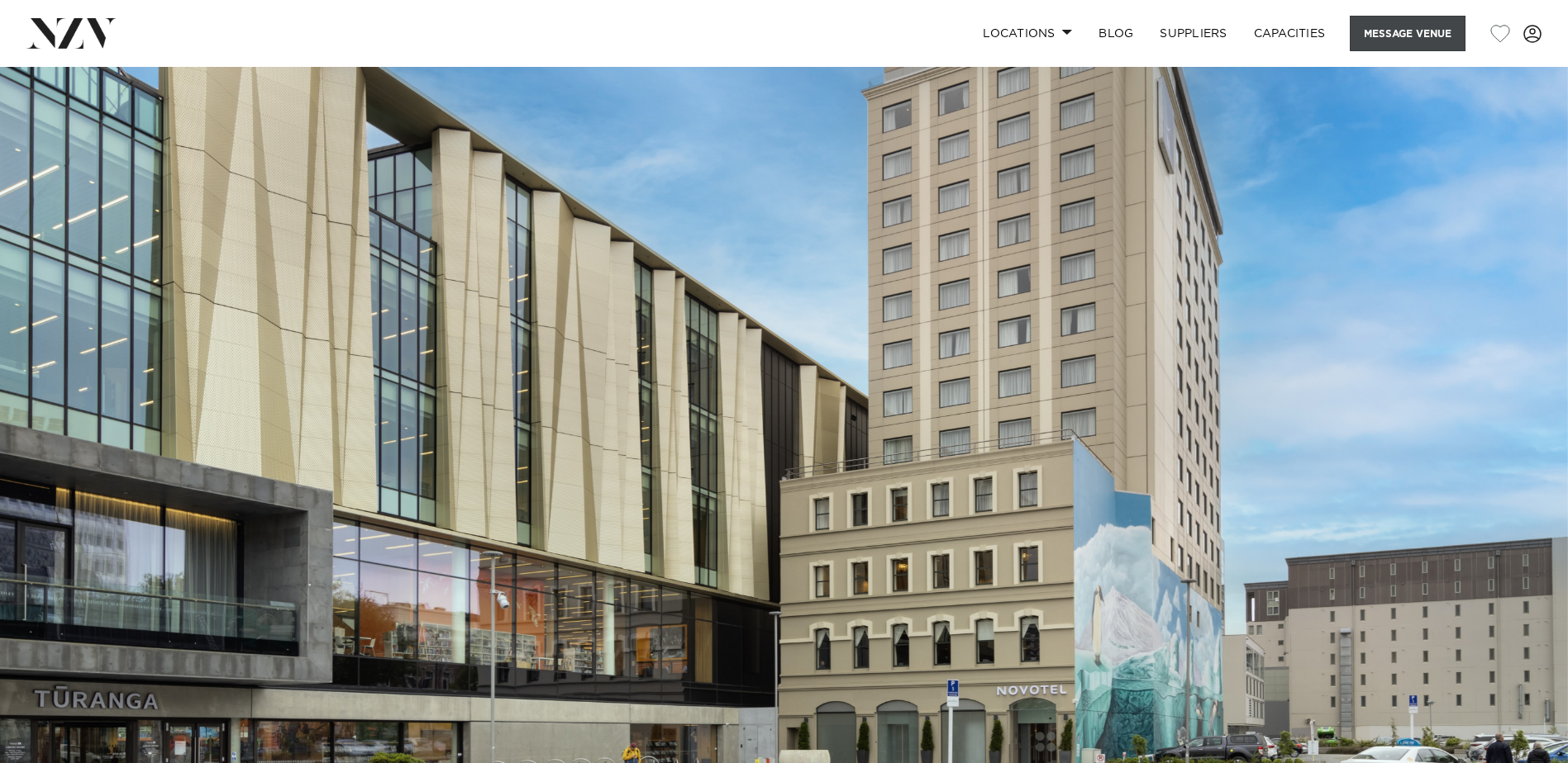
click at [1396, 40] on button "Message Venue" at bounding box center [1407, 34] width 116 height 35
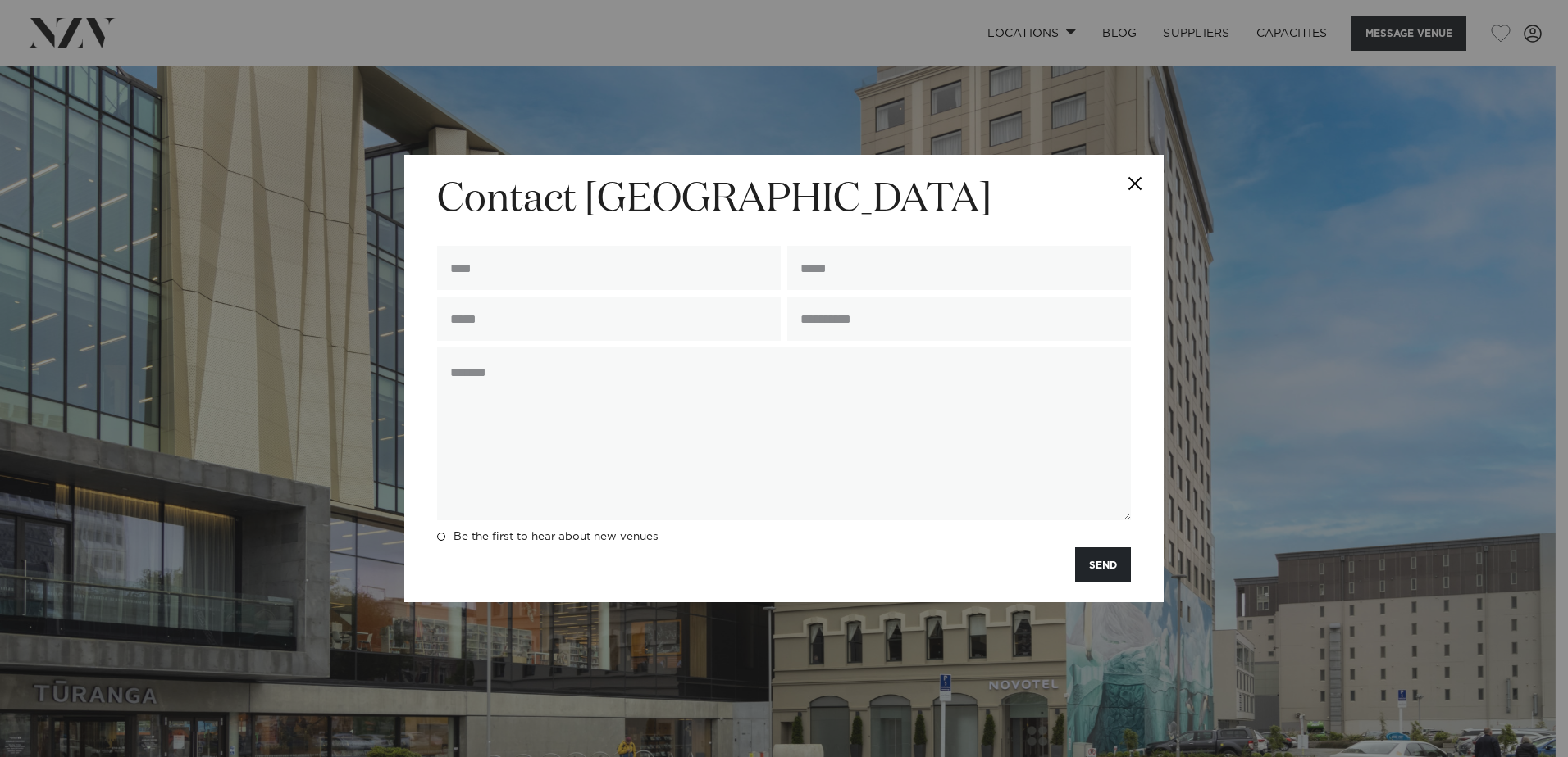
click at [1144, 182] on button "Close" at bounding box center [1134, 183] width 57 height 57
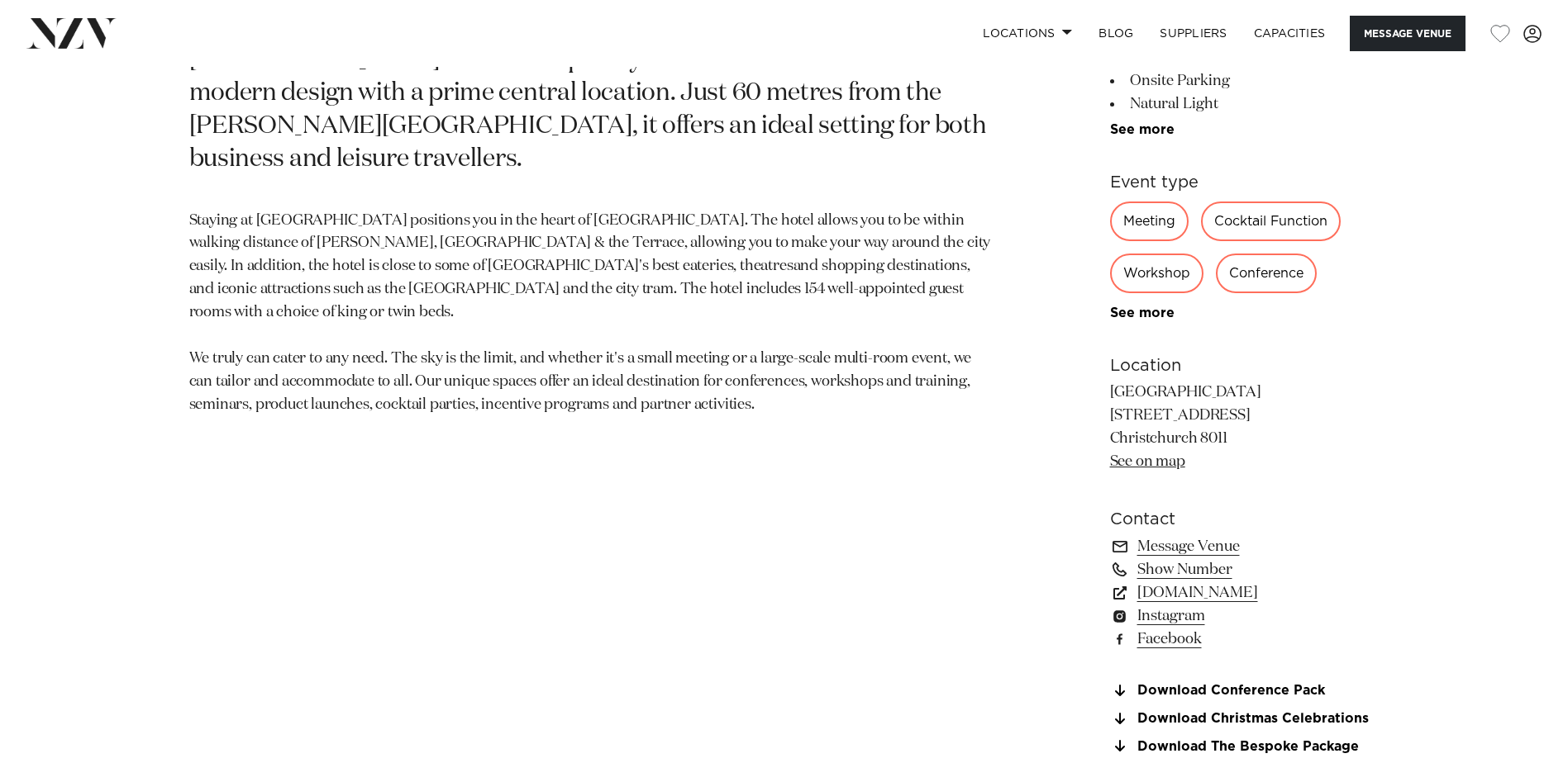
scroll to position [1157, 0]
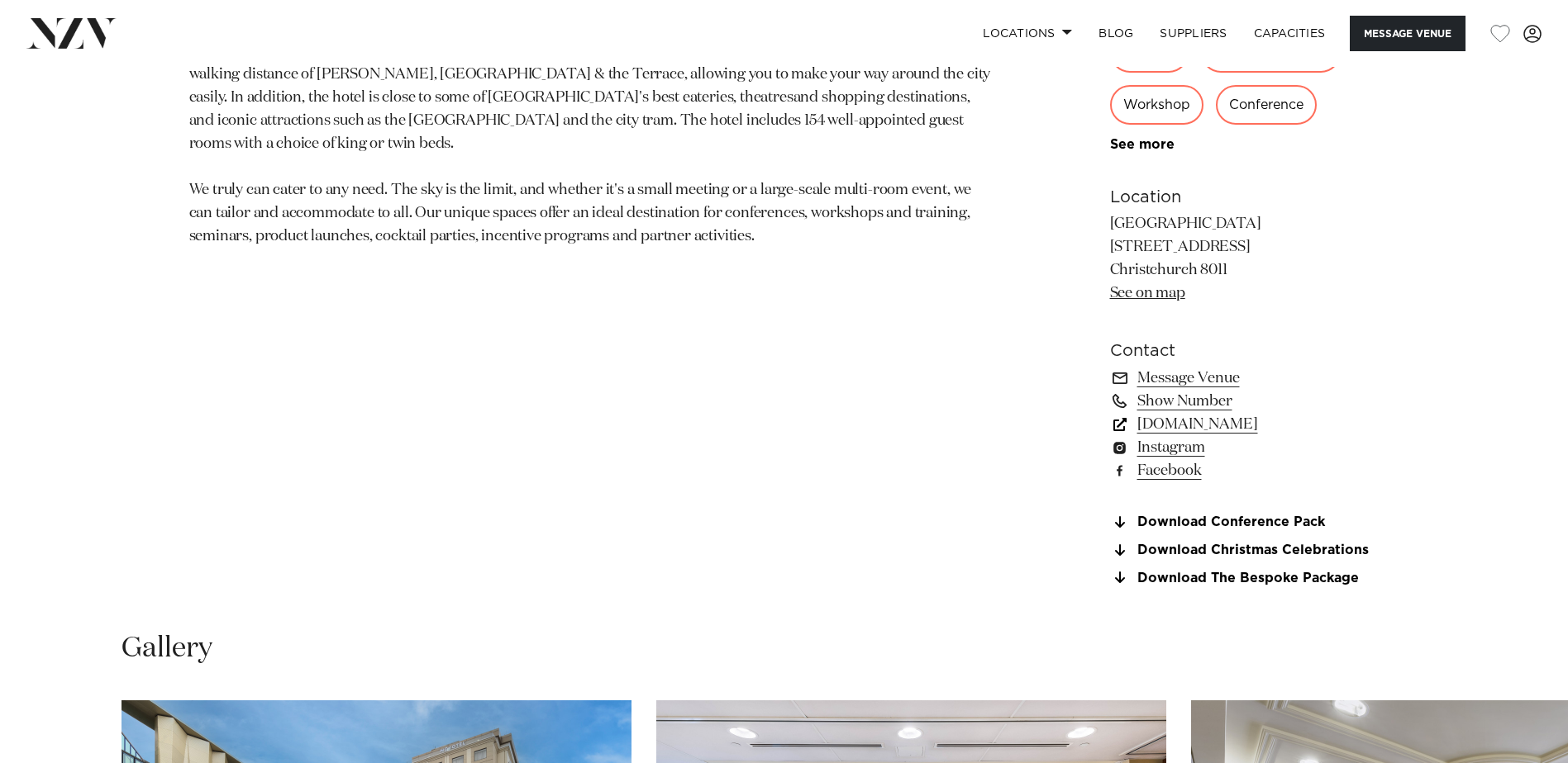
click at [1240, 425] on link "[DOMAIN_NAME]" at bounding box center [1244, 425] width 269 height 23
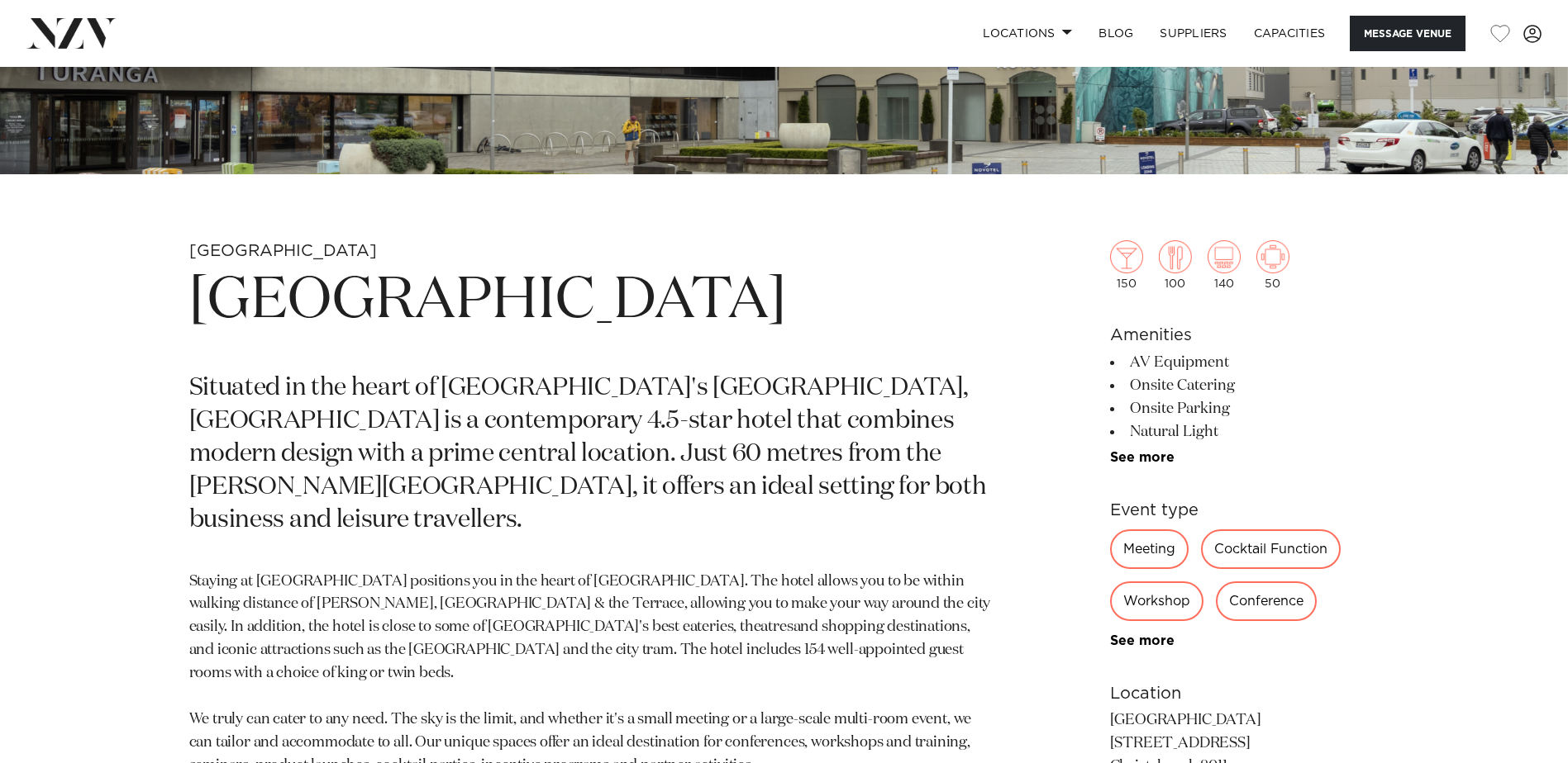
scroll to position [413, 0]
